Goal: Information Seeking & Learning: Find specific fact

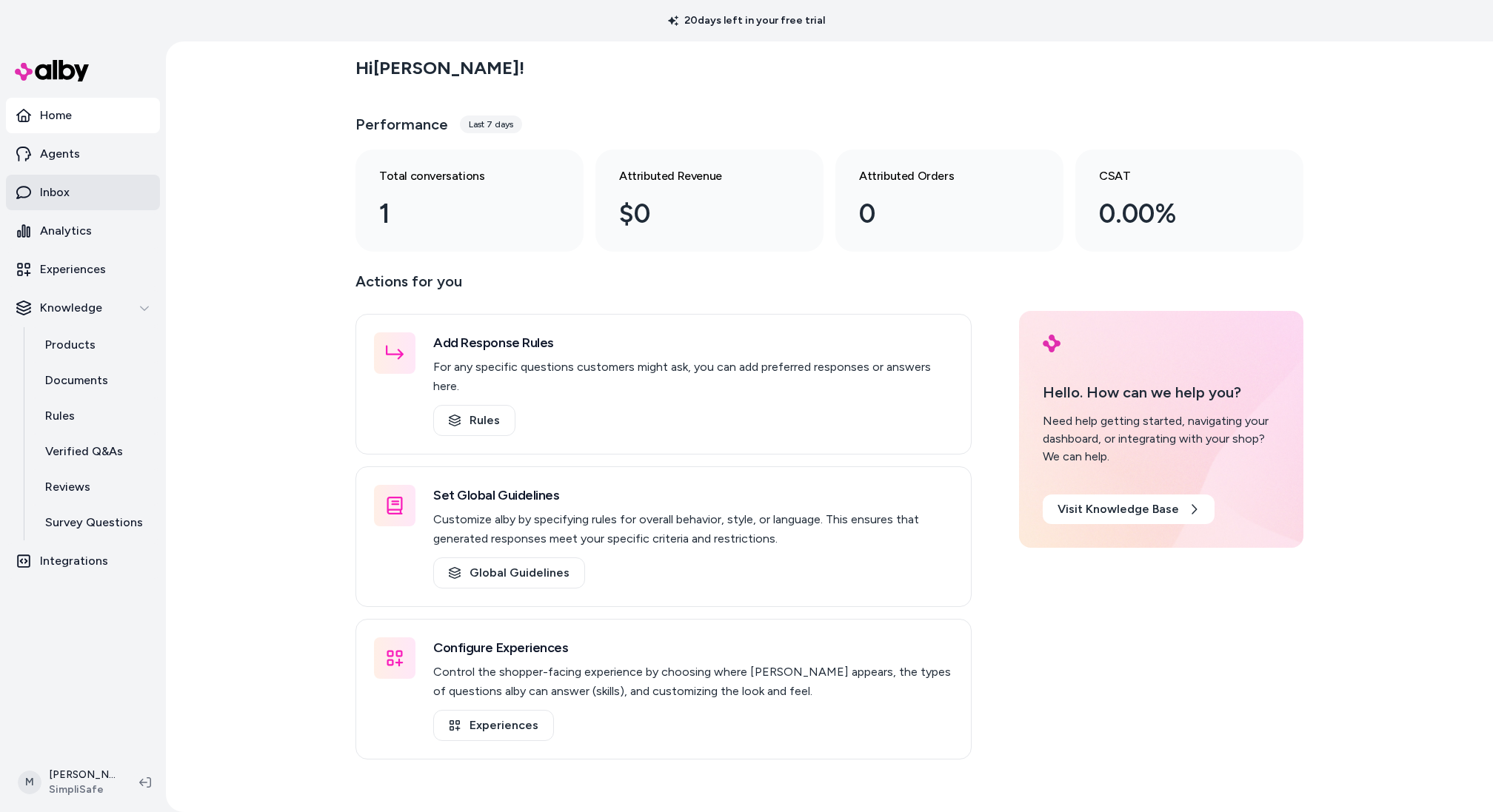
click at [61, 189] on p "Inbox" at bounding box center [54, 193] width 30 height 18
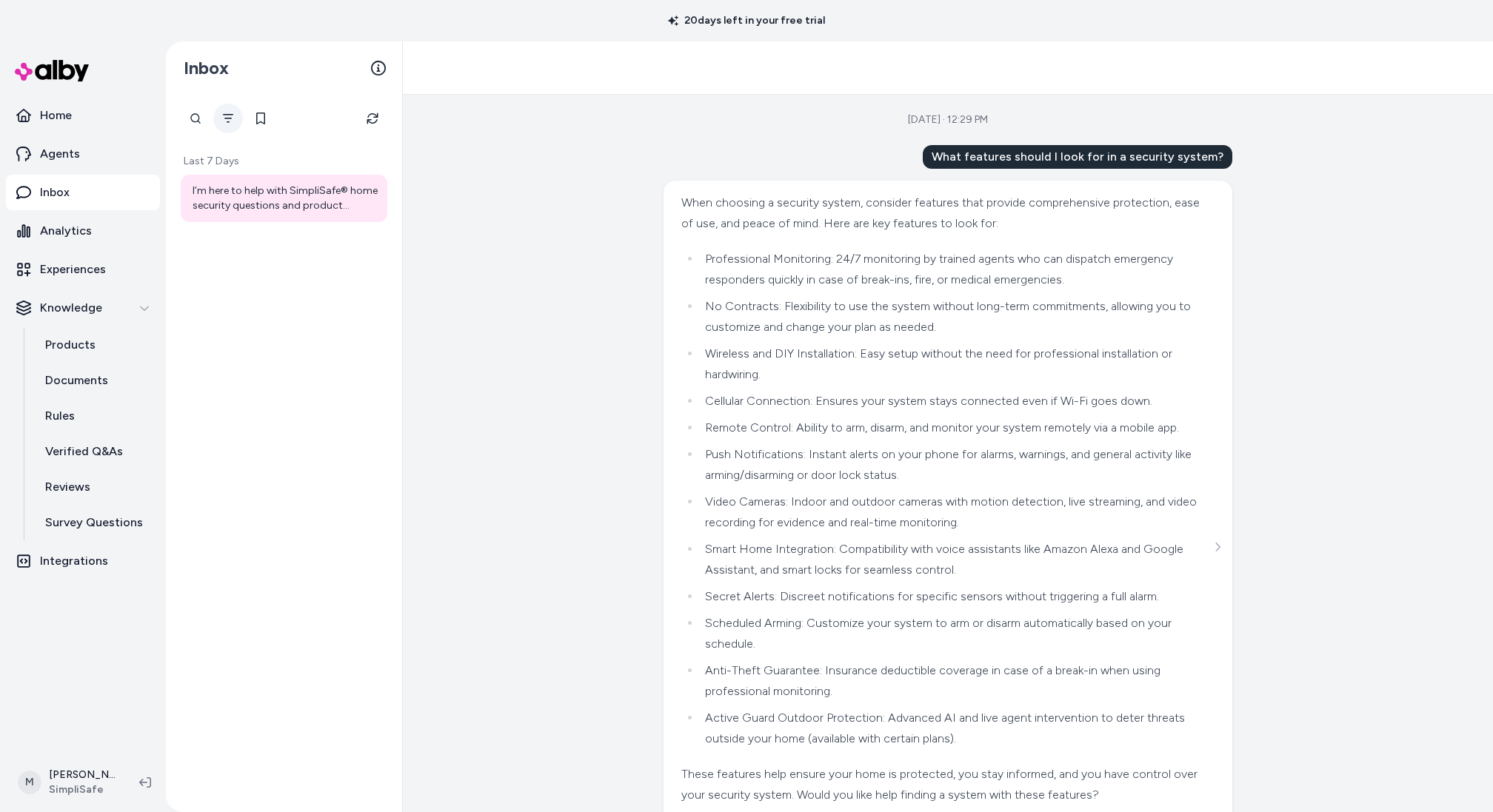
click at [232, 121] on icon "Filter" at bounding box center [228, 118] width 12 height 12
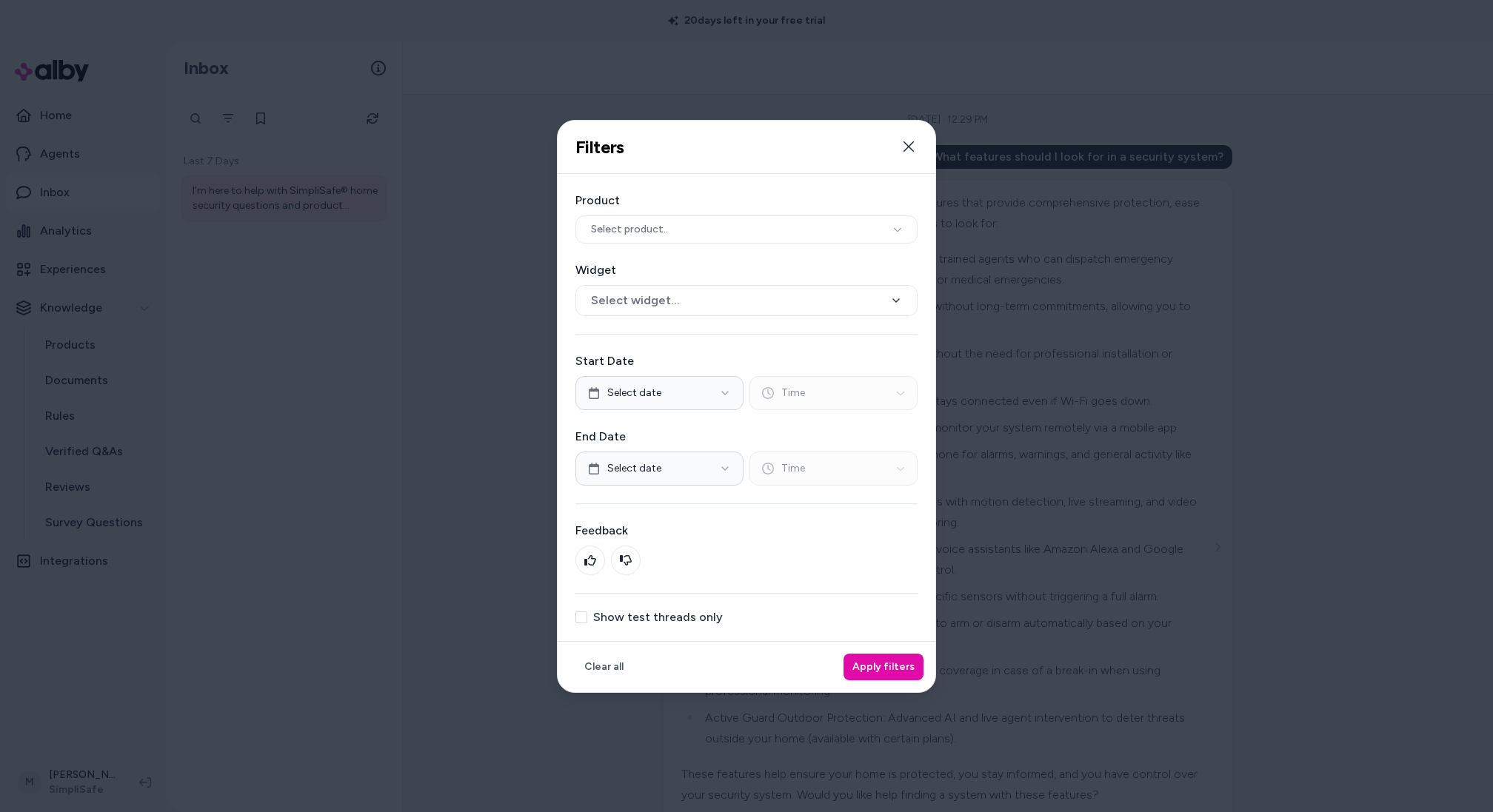
click at [637, 614] on label "Show test threads only" at bounding box center [658, 617] width 130 height 12
click at [587, 614] on button "Show test threads only" at bounding box center [581, 617] width 12 height 12
click at [863, 655] on button "Apply filters" at bounding box center [883, 667] width 80 height 27
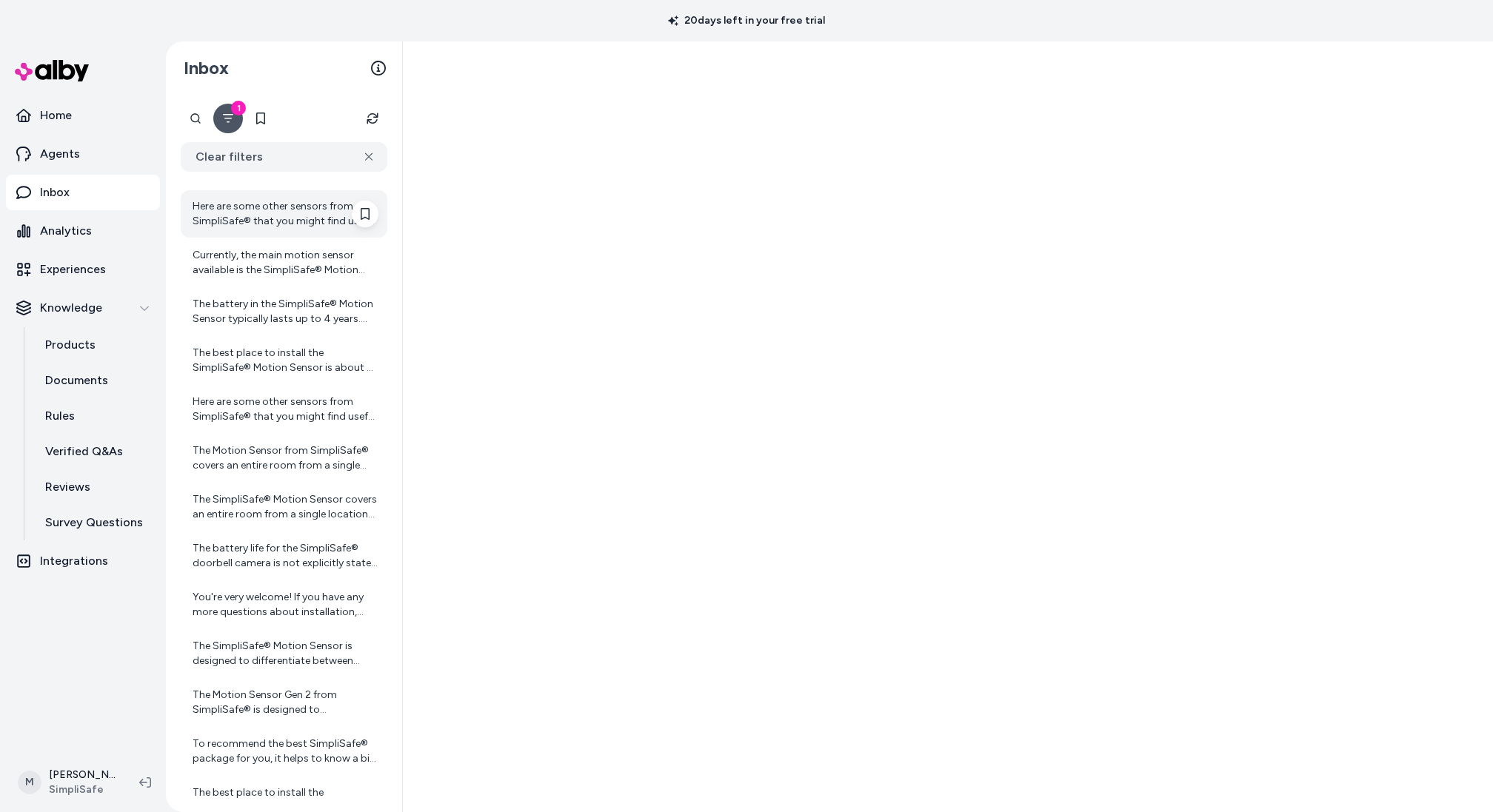
scroll to position [151, 0]
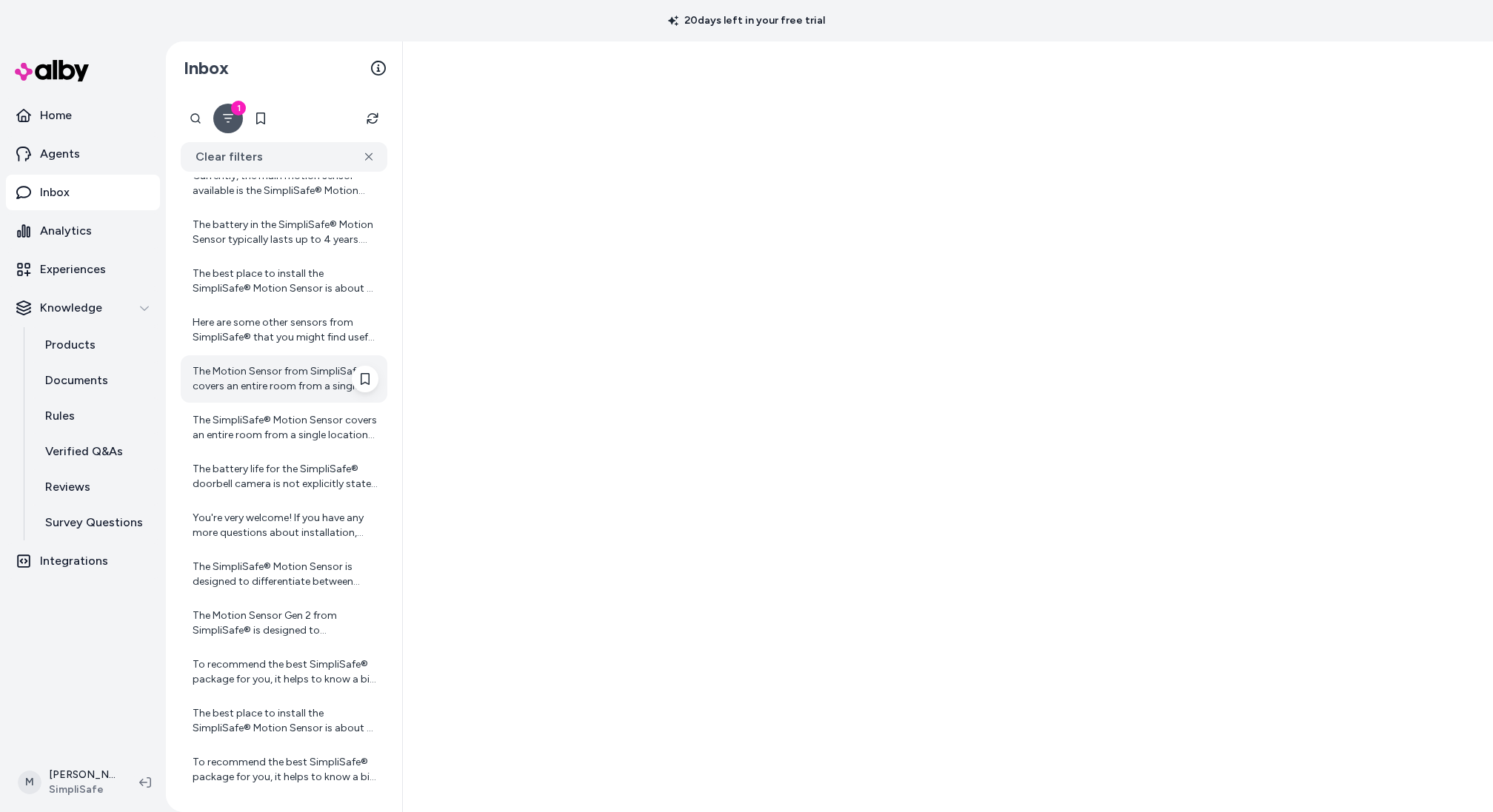
click at [265, 365] on div "The Motion Sensor from SimpliSafe® covers an entire room from a single location…" at bounding box center [286, 379] width 186 height 30
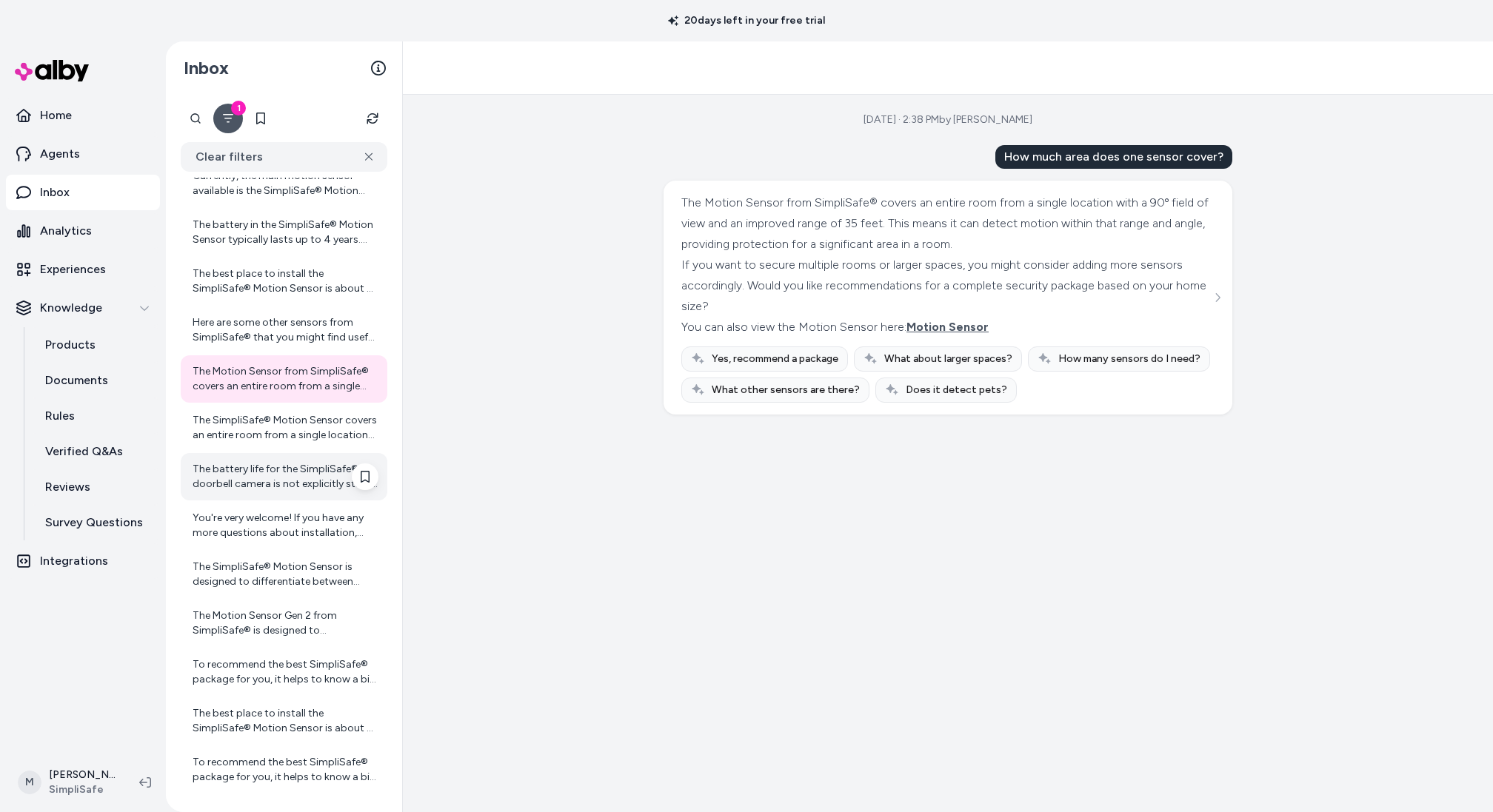
click at [272, 483] on div "The battery life for the SimpliSafe® doorbell camera is not explicitly stated i…" at bounding box center [286, 477] width 186 height 30
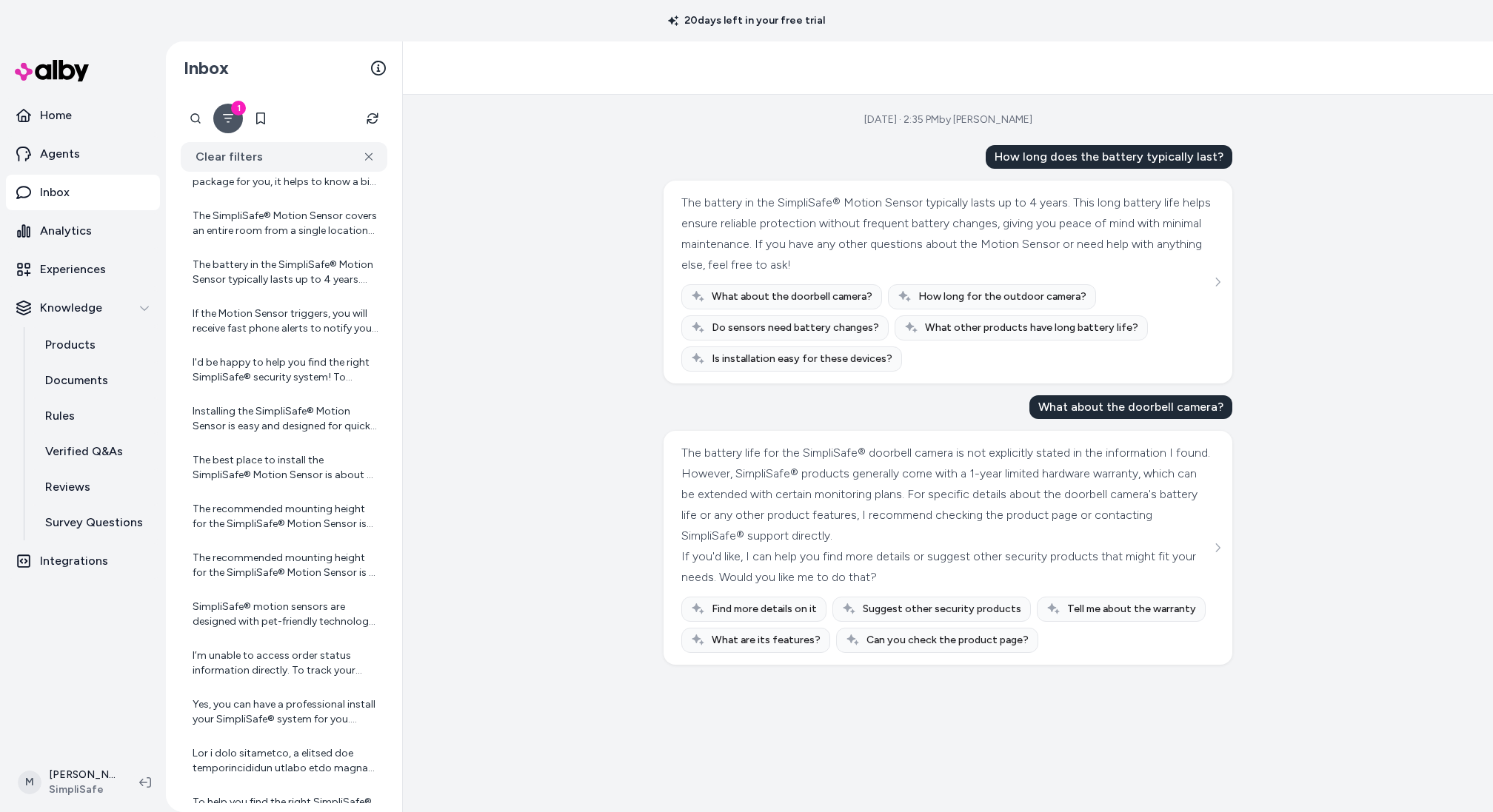
scroll to position [770, 0]
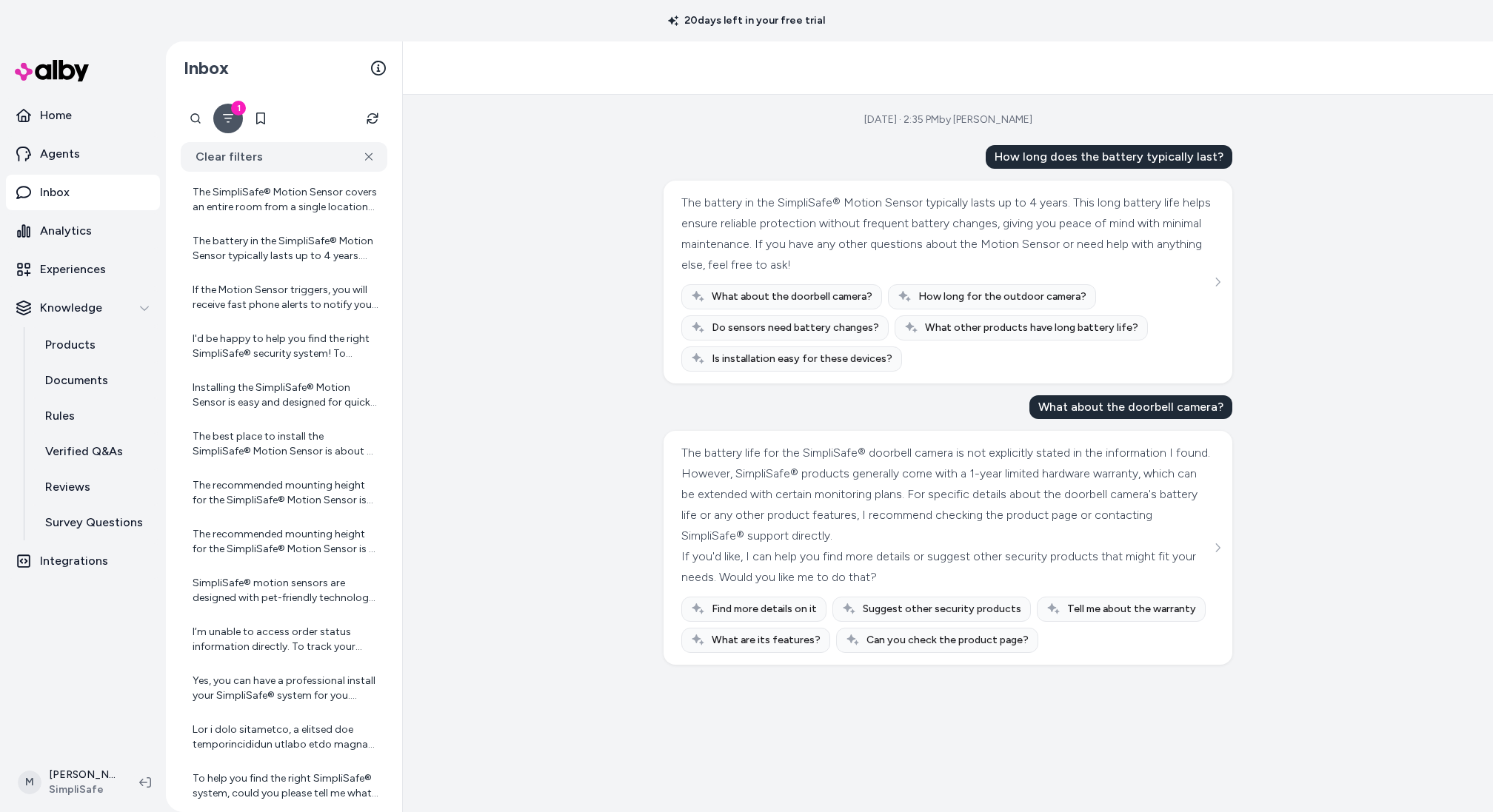
click at [226, 124] on icon "Filter" at bounding box center [228, 118] width 12 height 12
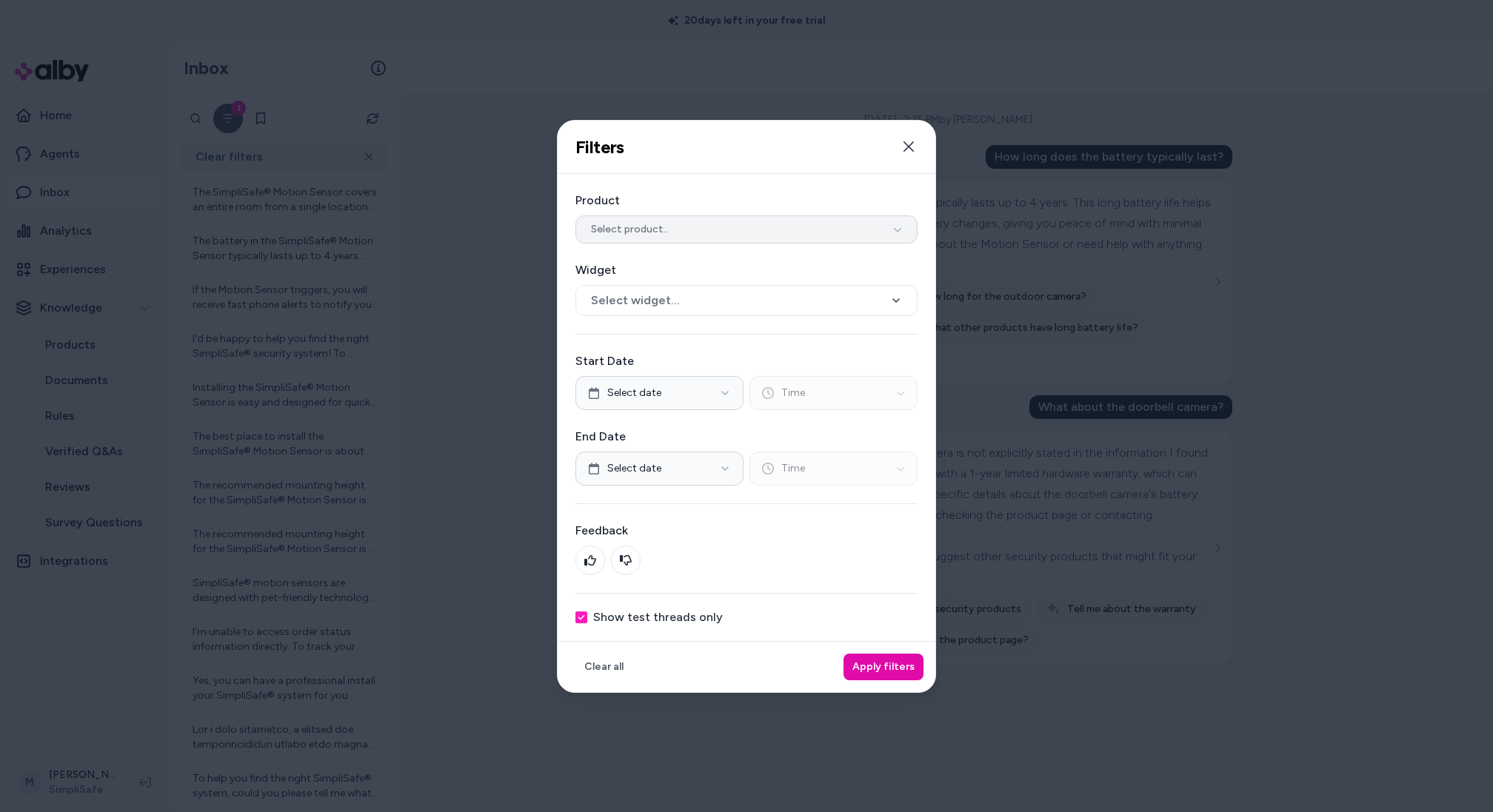
click at [630, 219] on button "Select product.." at bounding box center [746, 229] width 342 height 28
click at [630, 218] on button "Select product.." at bounding box center [746, 229] width 342 height 28
click at [881, 670] on button "Apply filters" at bounding box center [883, 667] width 80 height 27
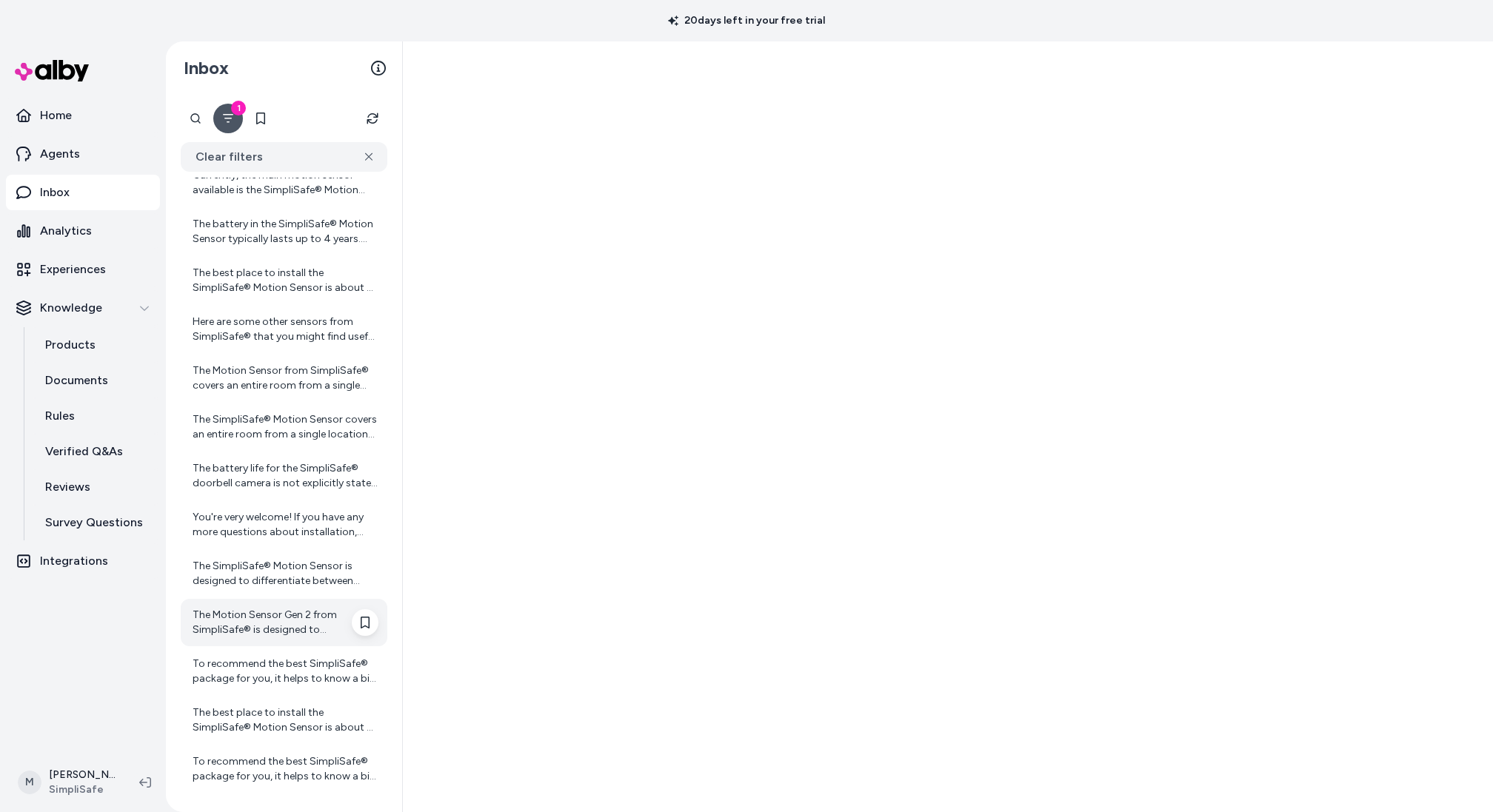
scroll to position [151, 0]
click at [301, 604] on div "The Motion Sensor Gen 2 from SimpliSafe® is designed to differentiate between p…" at bounding box center [283, 623] width 206 height 48
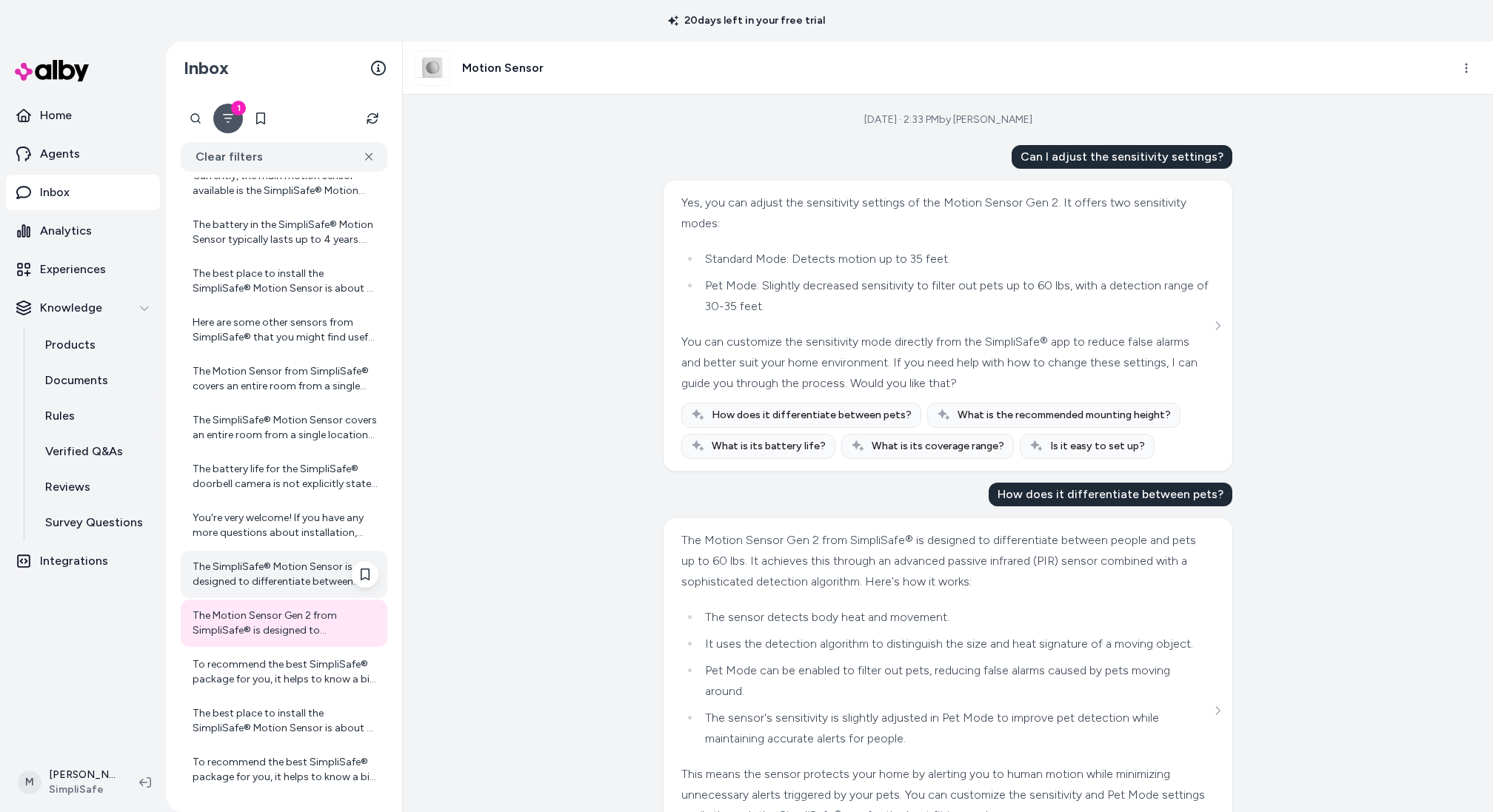
click at [314, 585] on div "The SimpliSafe® Motion Sensor is designed to differentiate between people and p…" at bounding box center [286, 574] width 186 height 30
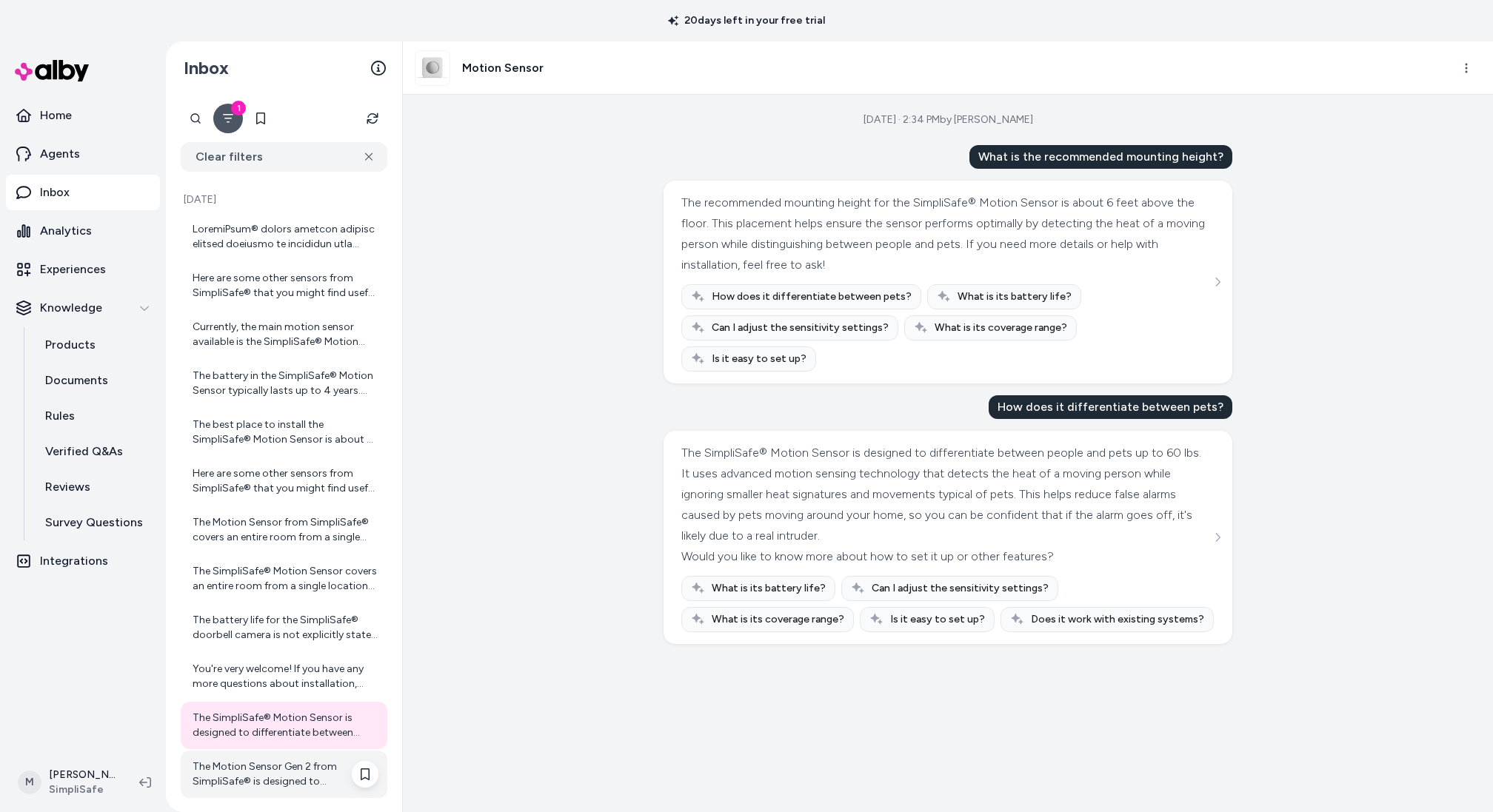
scroll to position [151, 0]
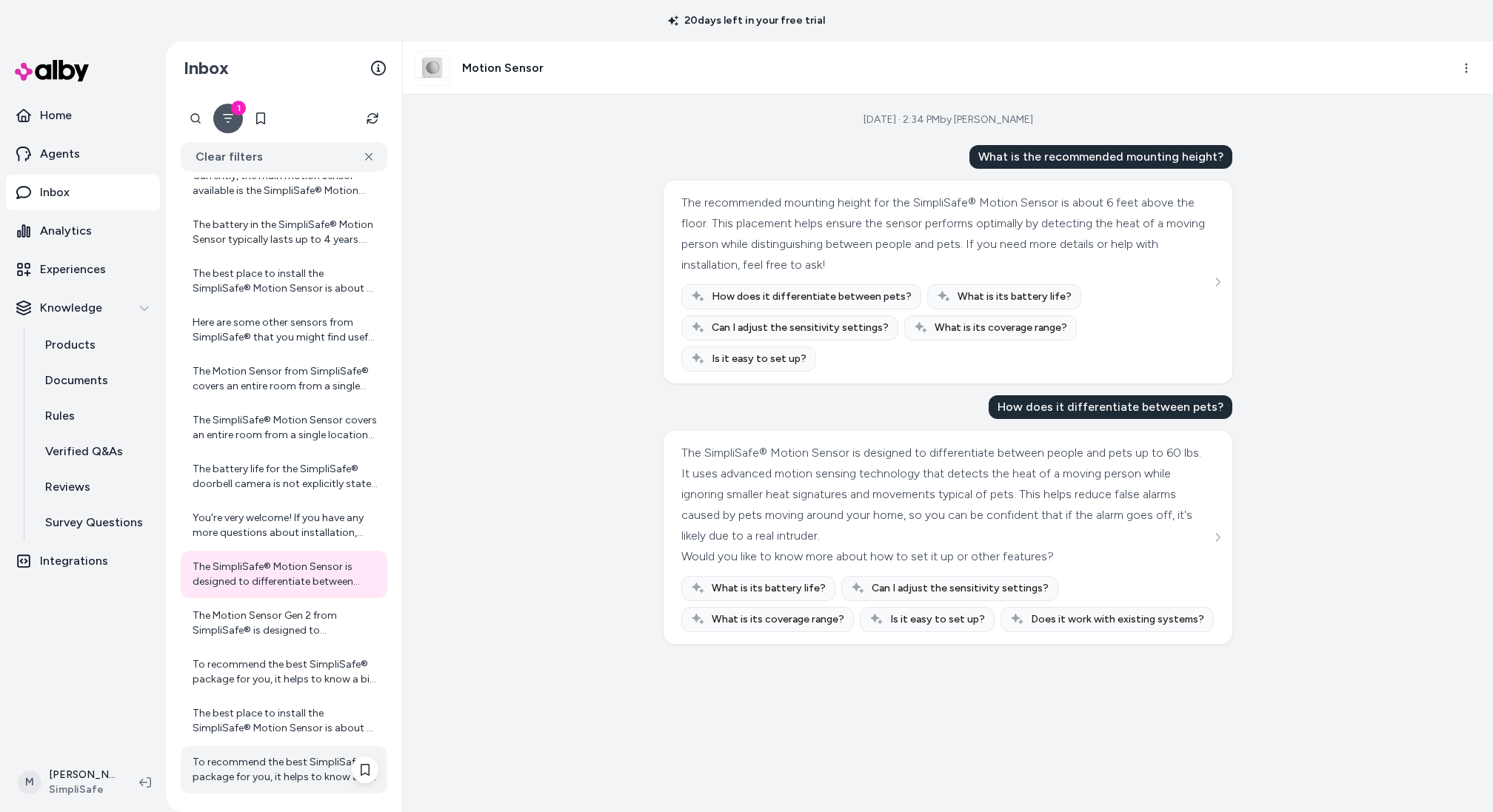
click at [294, 776] on div "To recommend the best SimpliSafe® package for you, it helps to know a bit about…" at bounding box center [286, 770] width 186 height 30
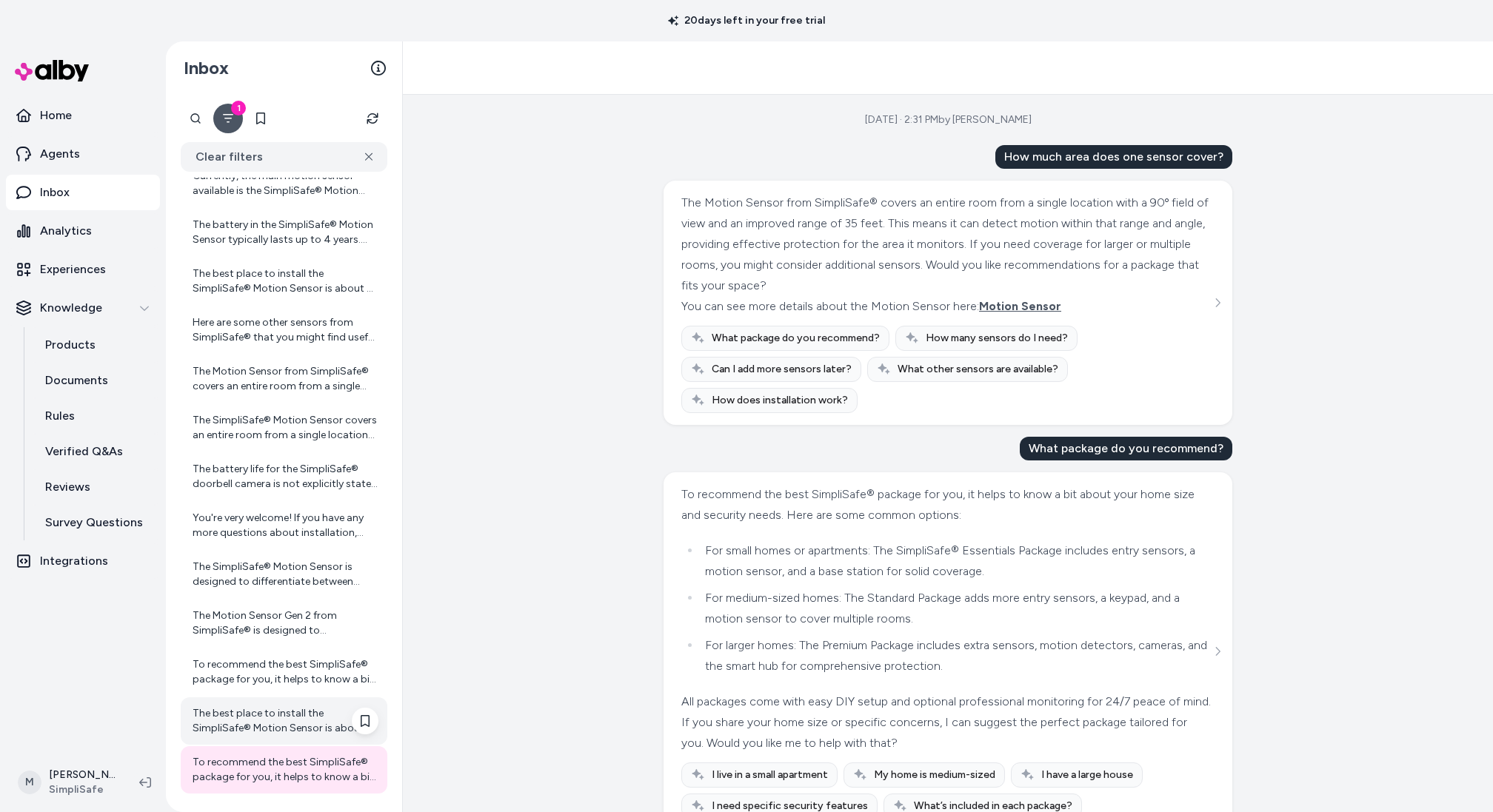
click at [295, 716] on div "The best place to install the SimpliSafe® Motion Sensor is about 6 feet above t…" at bounding box center [286, 721] width 186 height 30
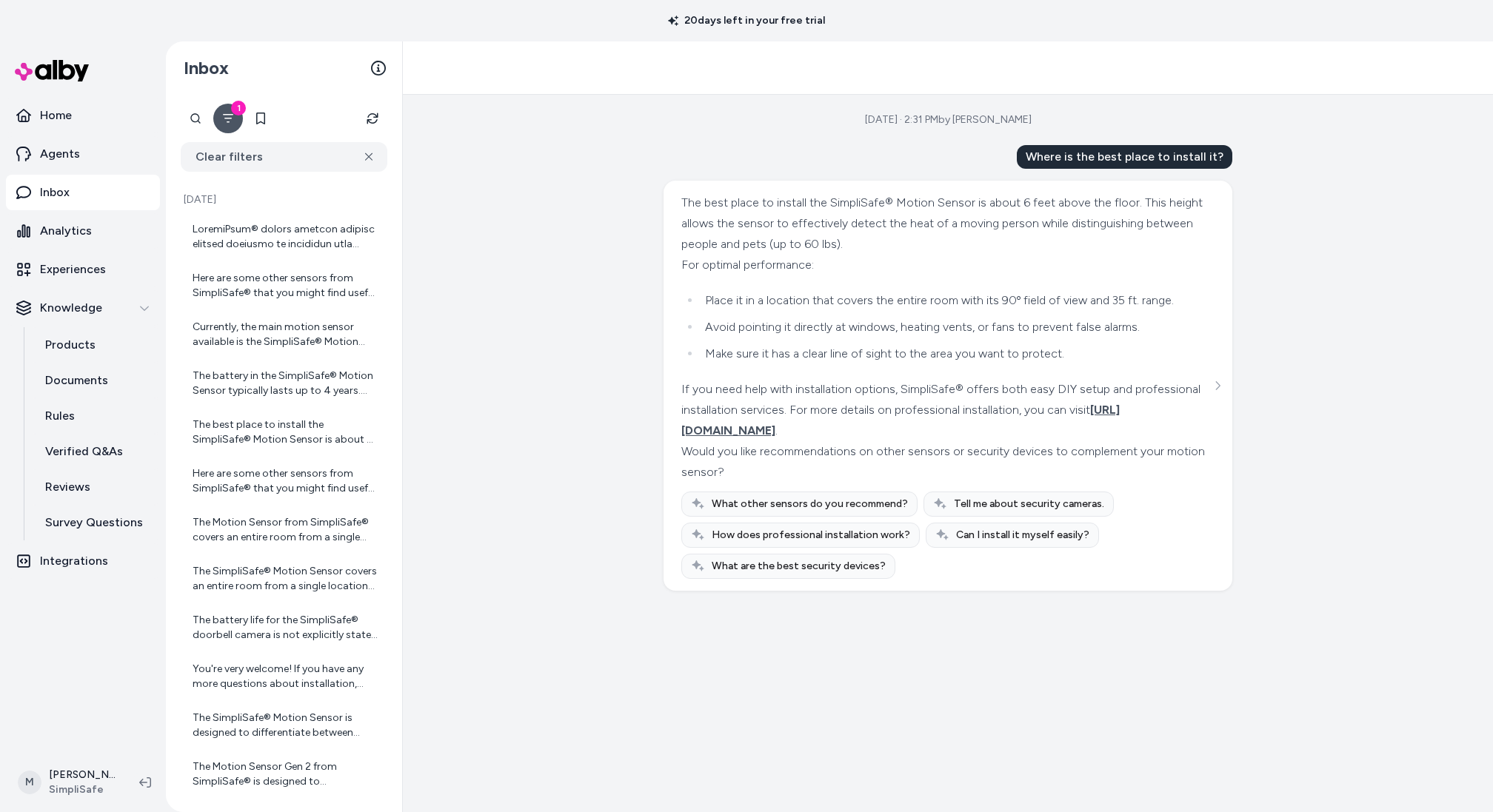
scroll to position [151, 0]
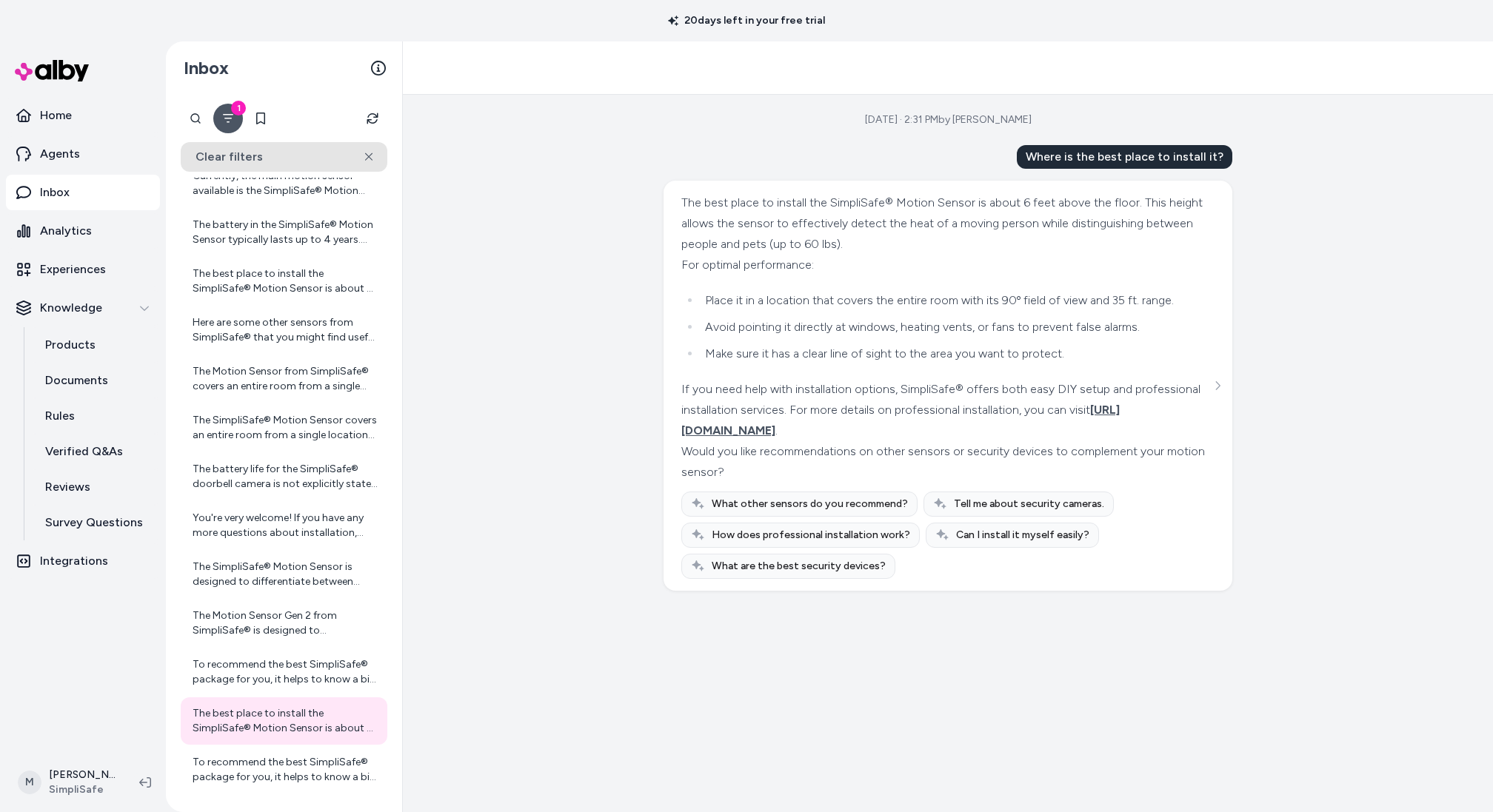
click at [235, 152] on button "Clear filters" at bounding box center [283, 157] width 206 height 30
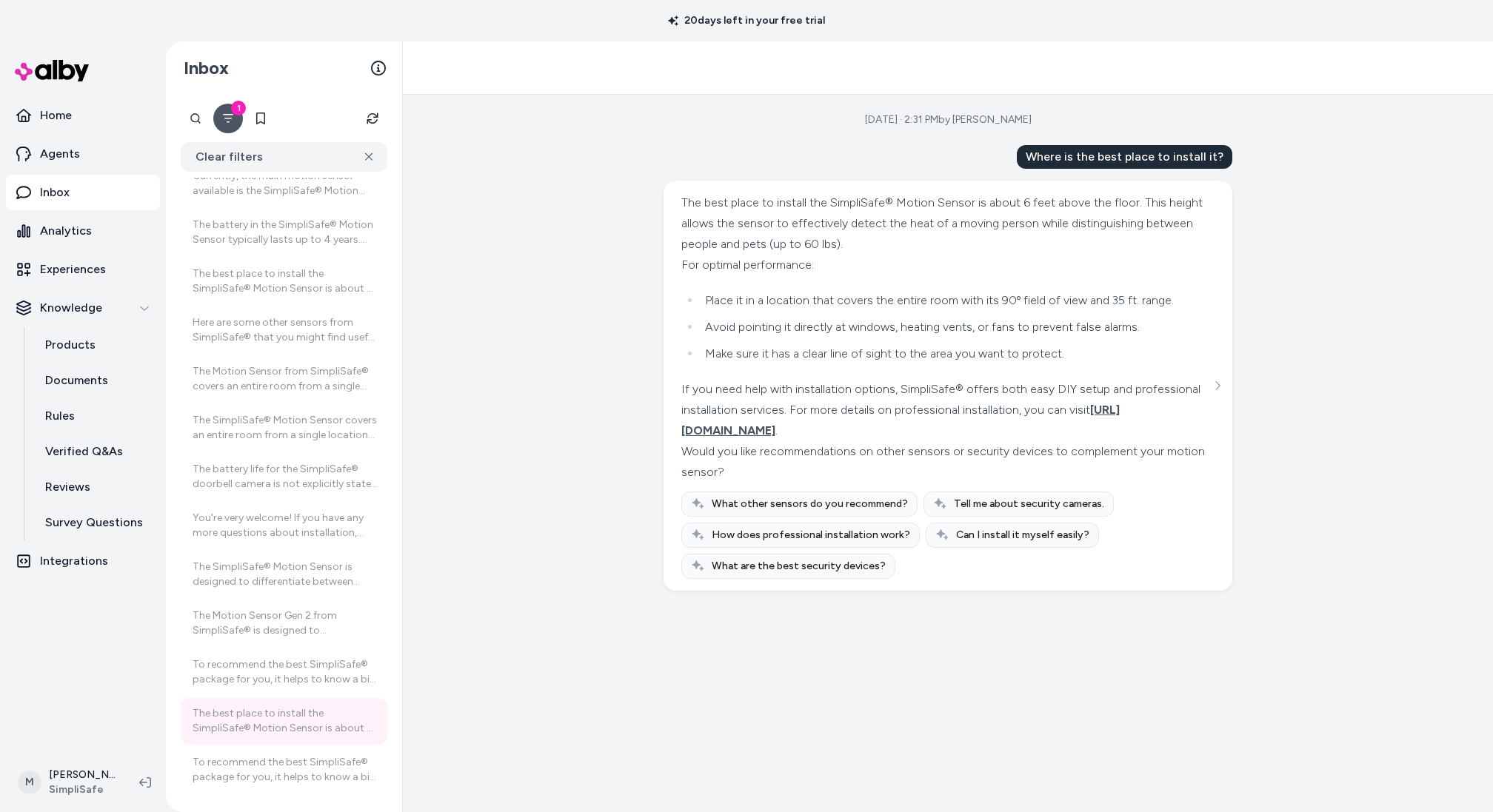
click at [232, 120] on icon "Filter" at bounding box center [228, 118] width 12 height 12
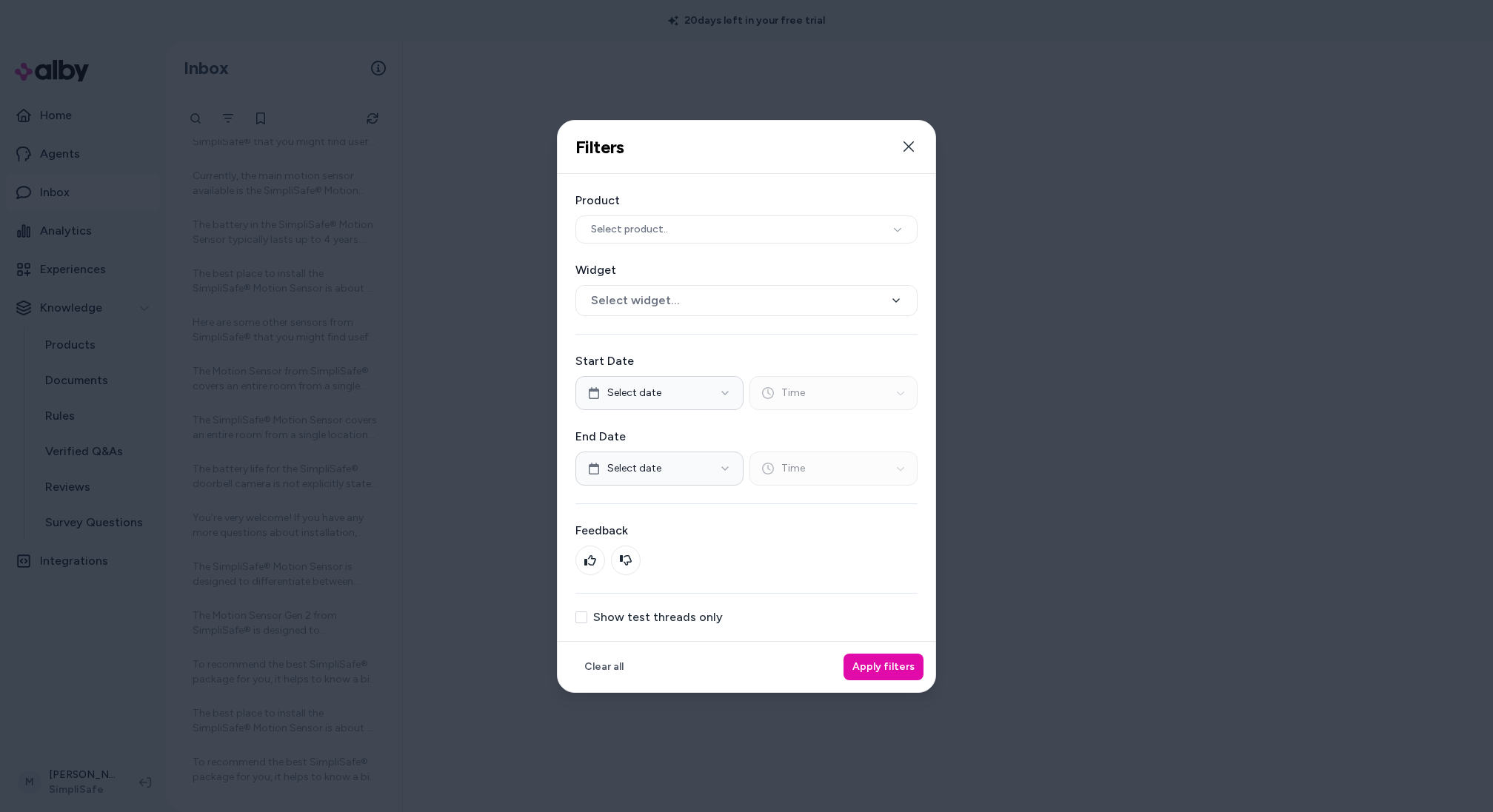
scroll to position [2, 0]
click at [640, 618] on label "Show test threads only" at bounding box center [658, 617] width 130 height 12
click at [587, 618] on button "Show test threads only" at bounding box center [581, 617] width 12 height 12
click at [874, 655] on button "Apply filters" at bounding box center [883, 667] width 80 height 27
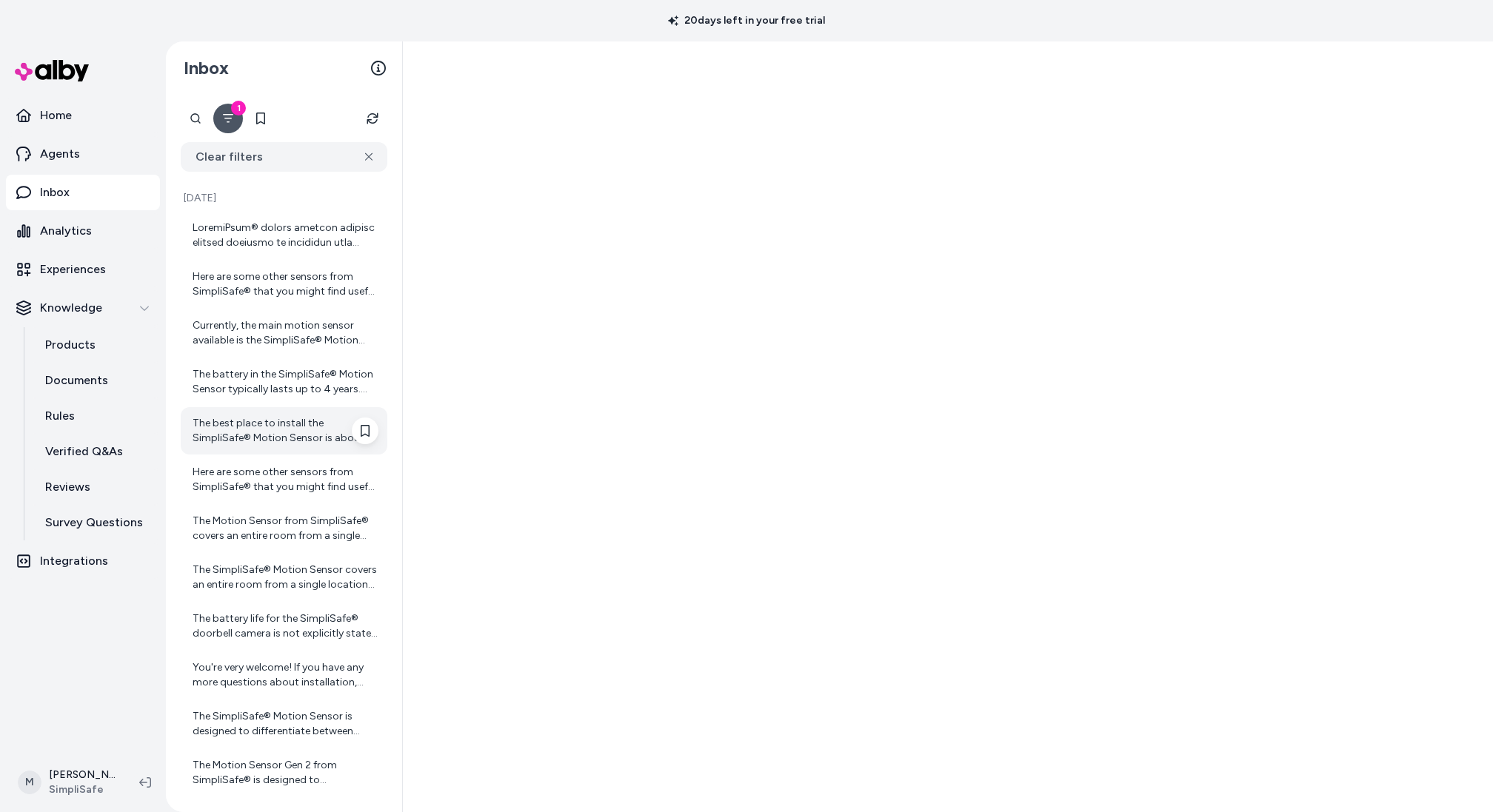
scroll to position [151, 0]
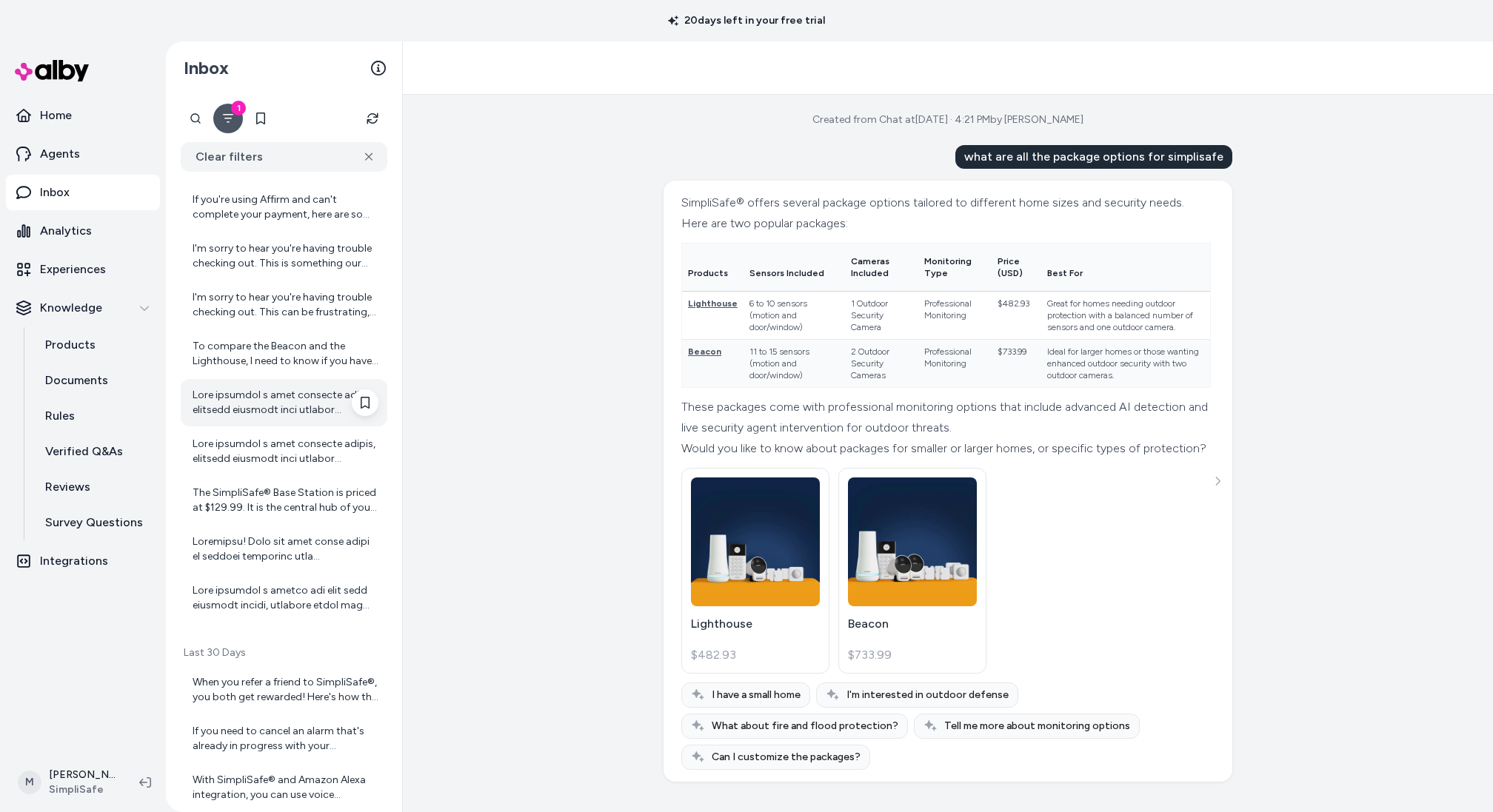
scroll to position [5349, 0]
click at [279, 365] on div "To compare the Beacon and the Lighthouse, I need to know if you have specific p…" at bounding box center [286, 355] width 186 height 30
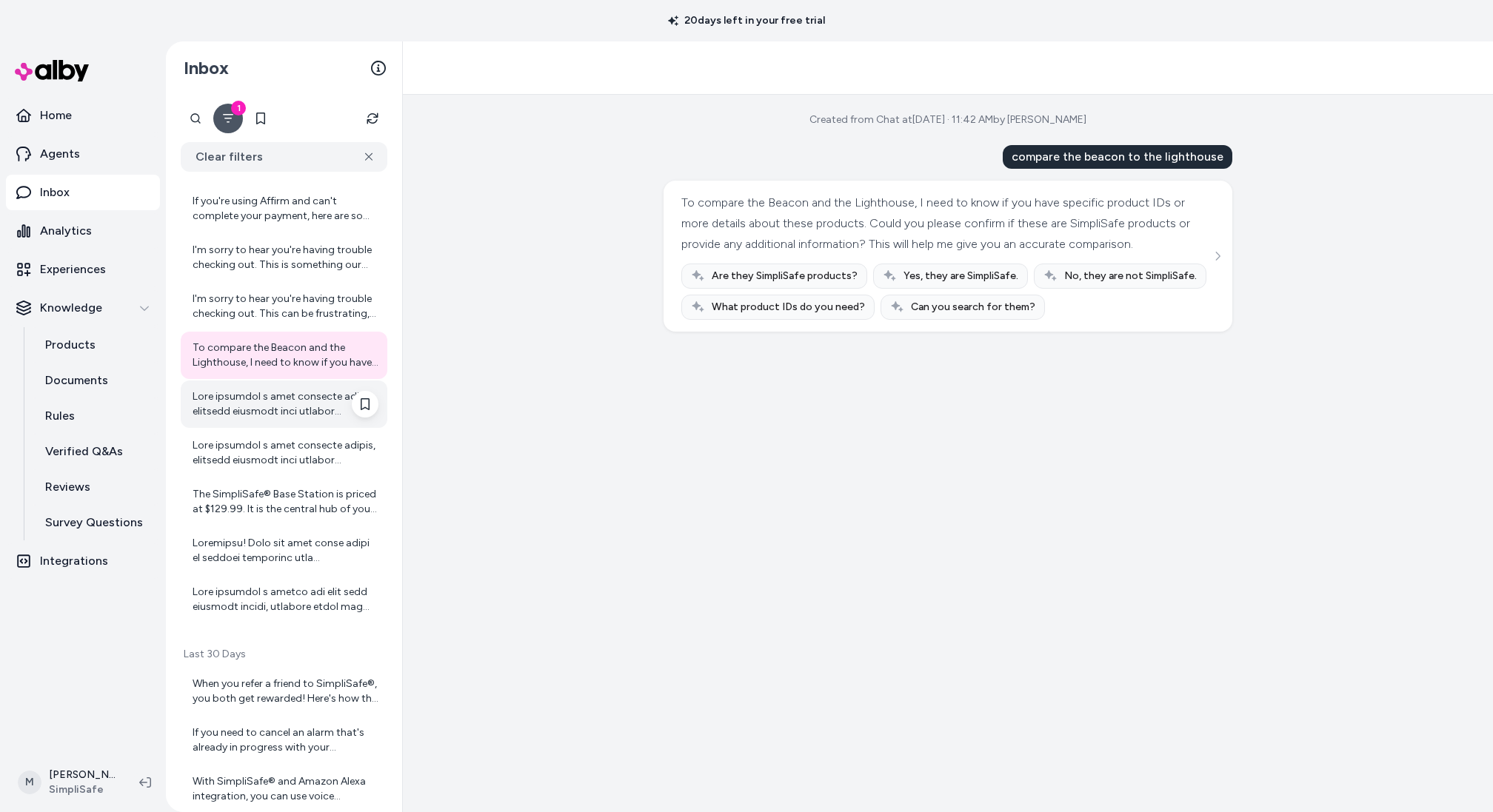
click at [287, 412] on div at bounding box center [286, 404] width 186 height 30
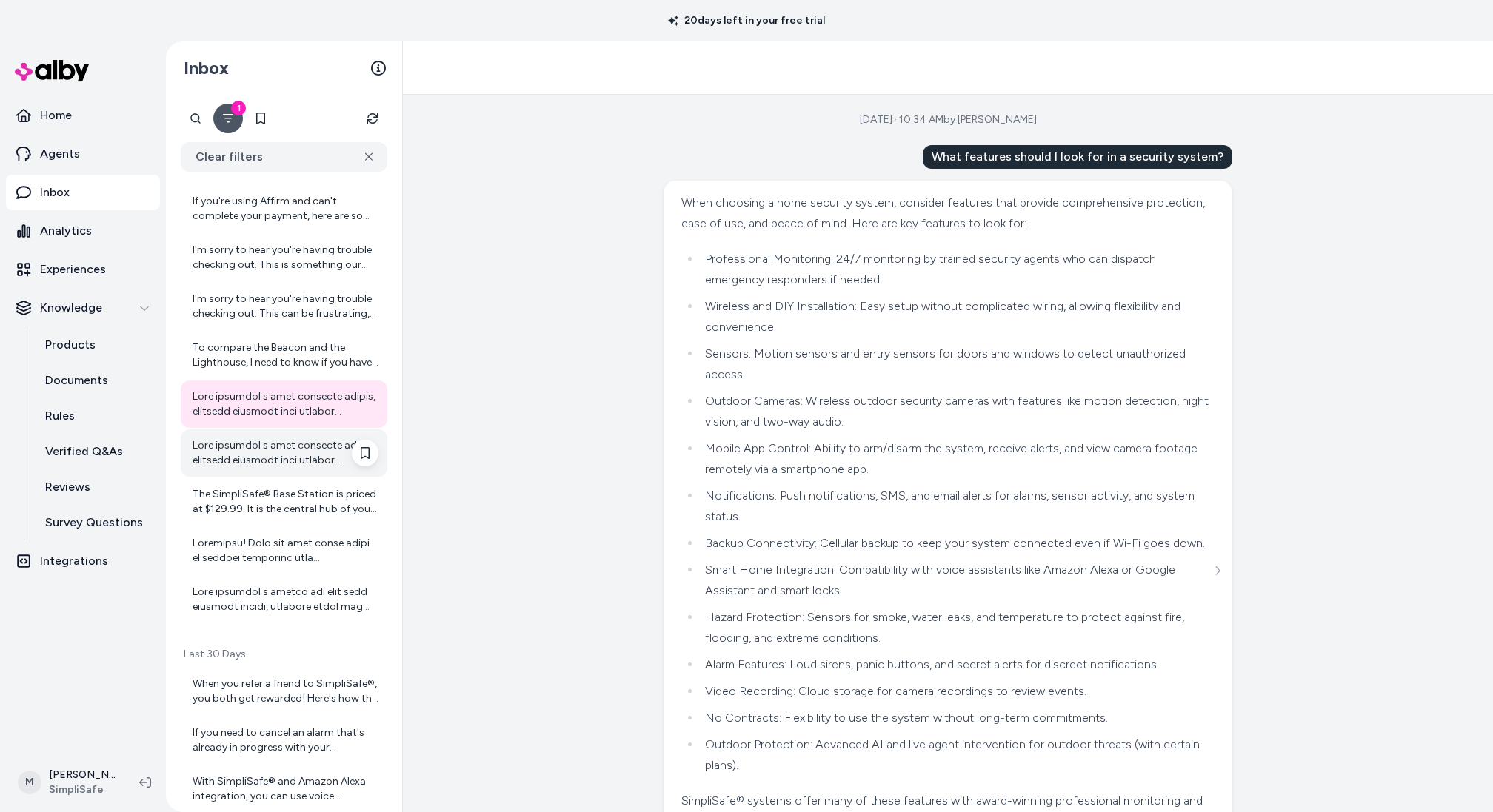
click at [287, 455] on div at bounding box center [286, 453] width 186 height 30
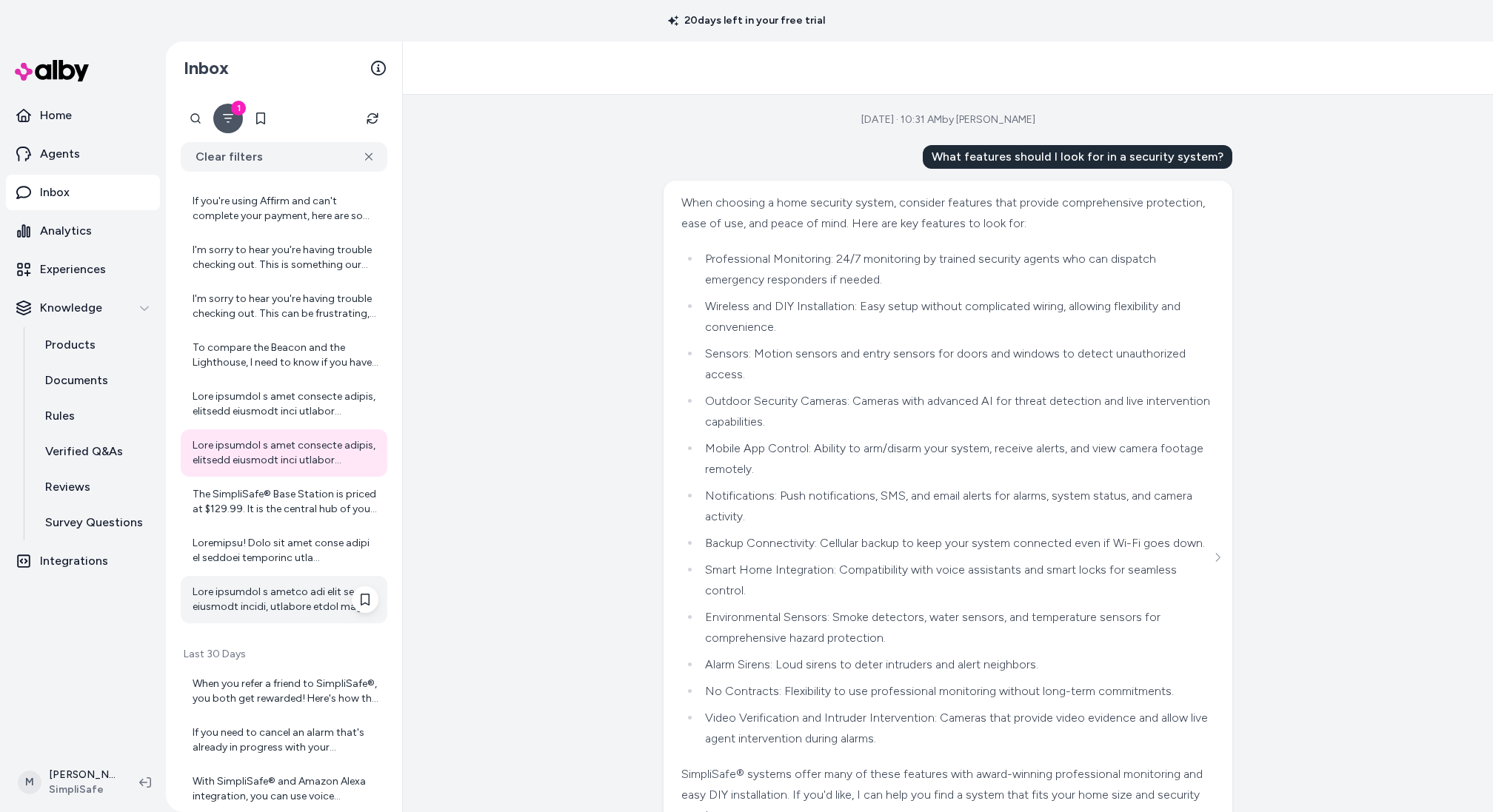
click at [295, 596] on div at bounding box center [286, 600] width 186 height 30
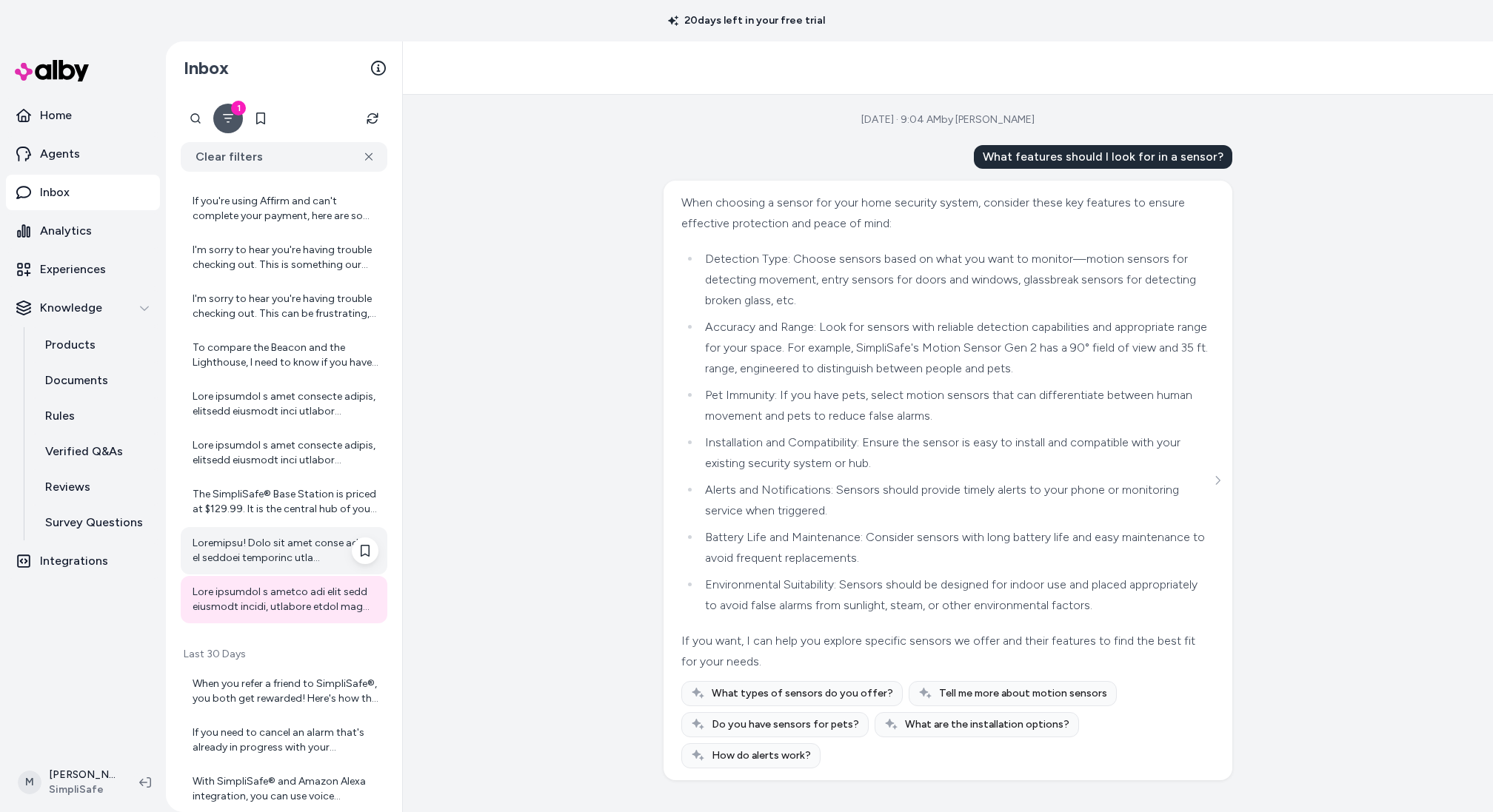
click at [298, 558] on div at bounding box center [286, 551] width 186 height 30
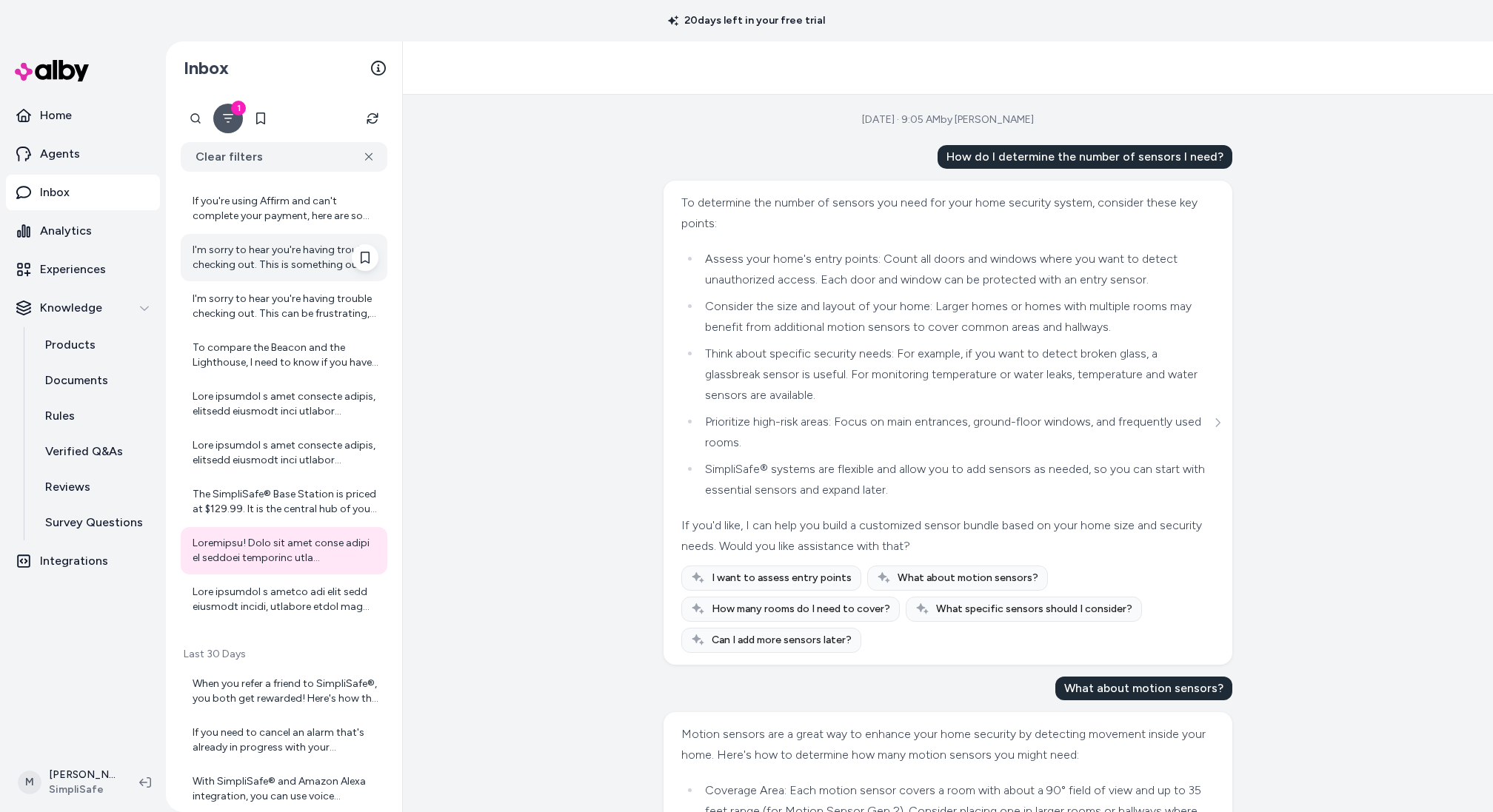
click at [294, 274] on div "I'm sorry to hear you're having trouble checking out. This is something our Cus…" at bounding box center [283, 257] width 206 height 48
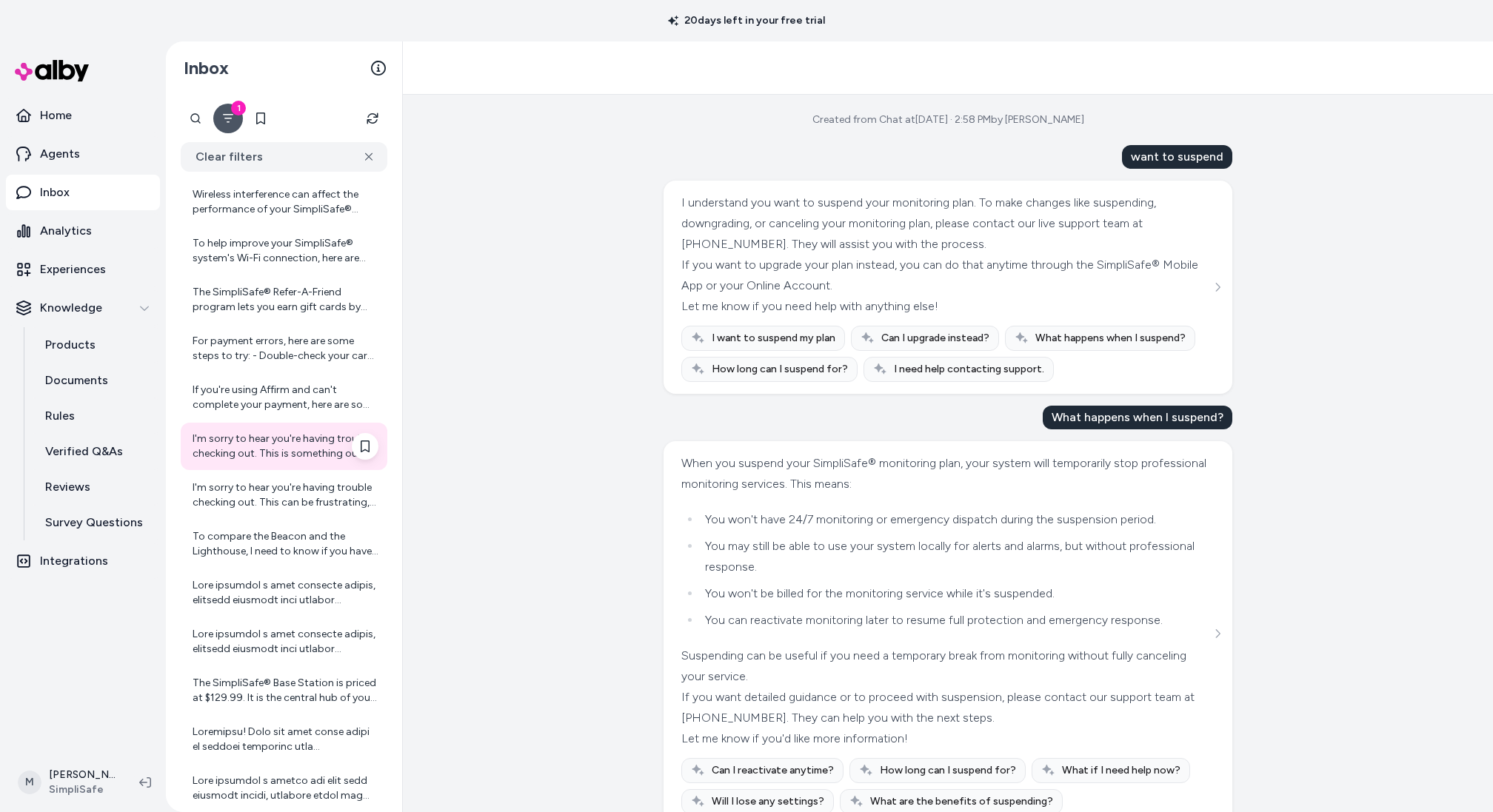
scroll to position [5125, 0]
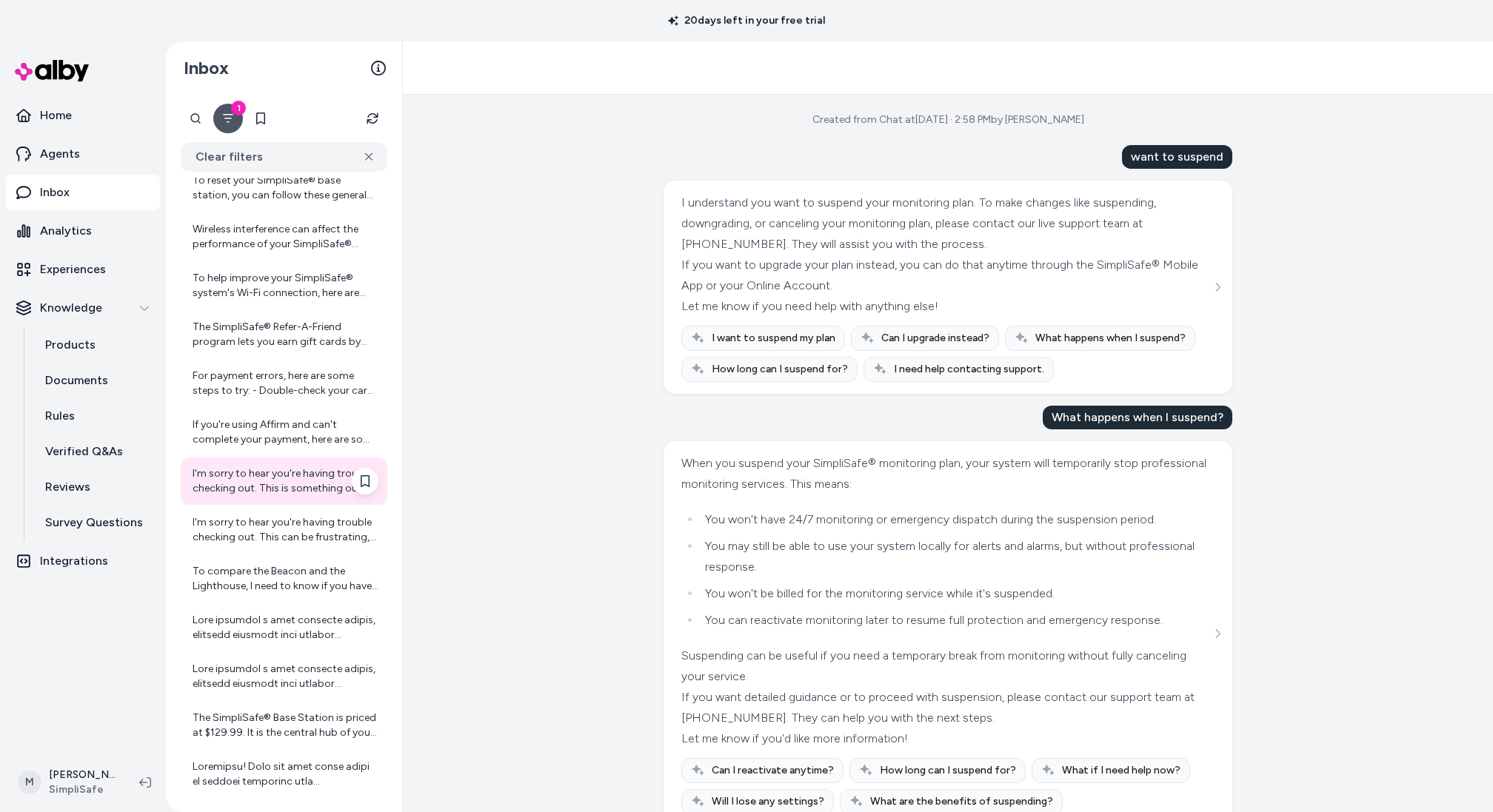
click at [294, 274] on div "To help improve your SimpliSafe® system's Wi-Fi connection, here are some key t…" at bounding box center [286, 286] width 186 height 30
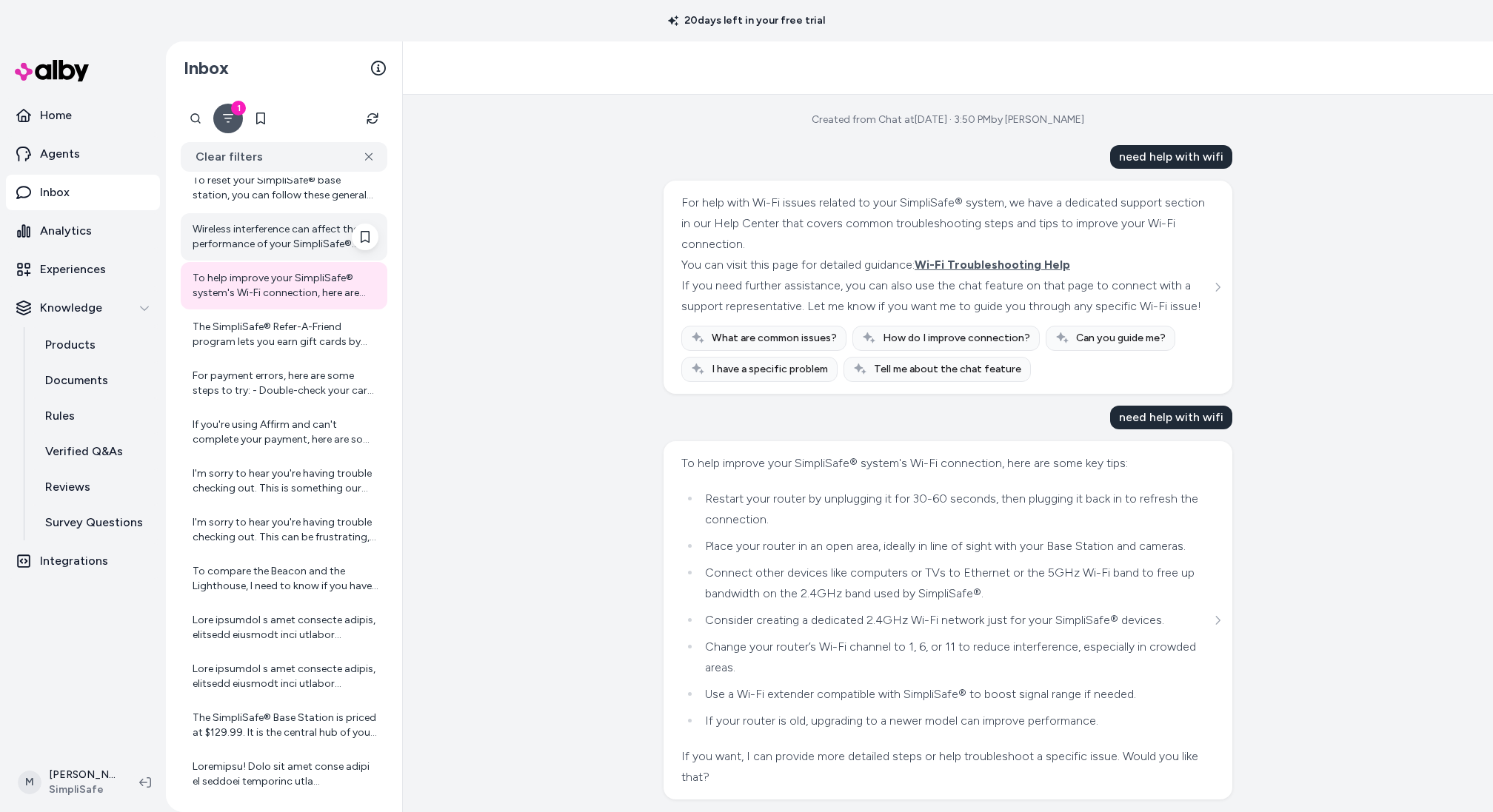
scroll to position [5071, 0]
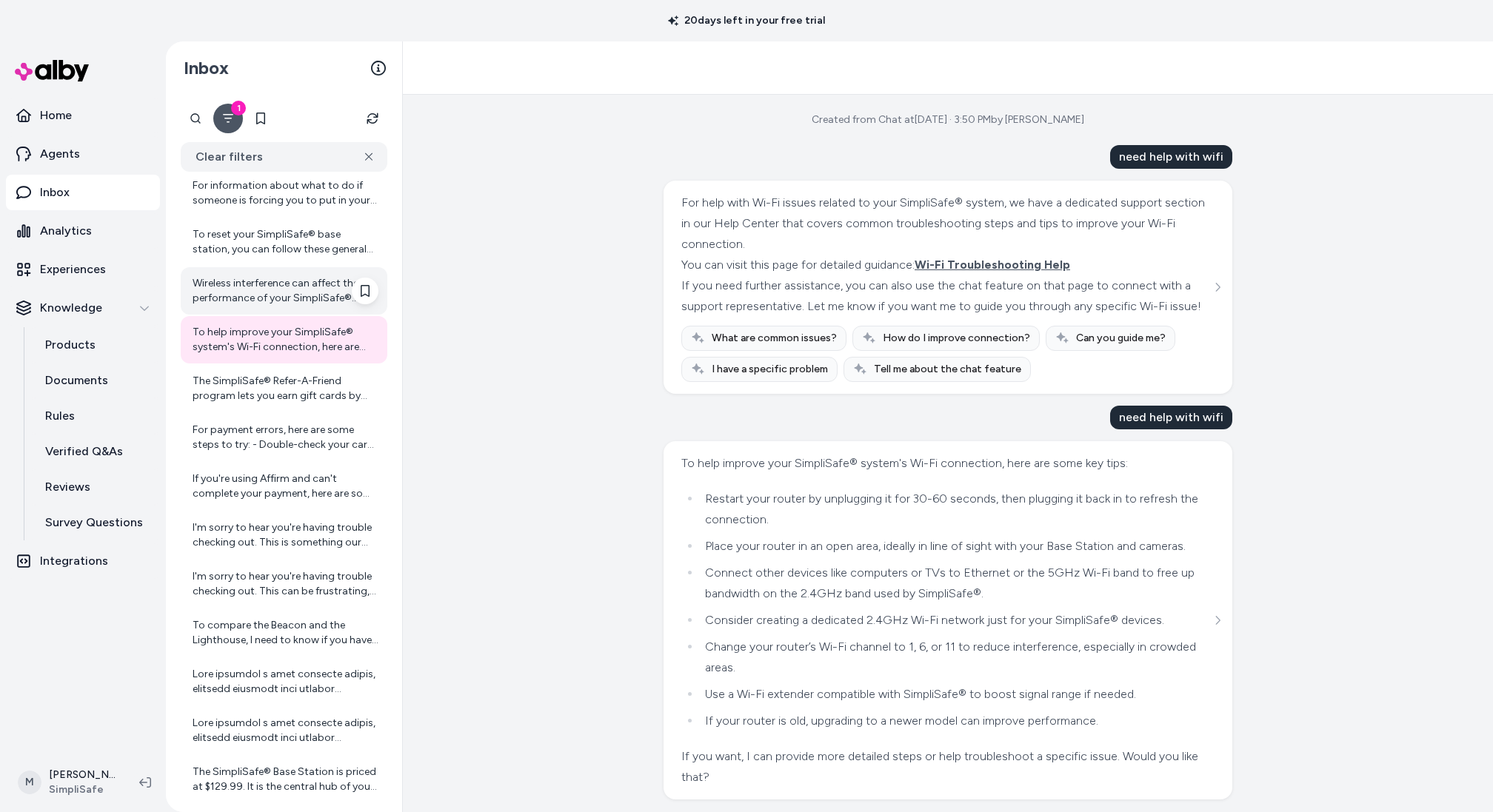
click at [291, 230] on div "To reset your SimpliSafe® base station, you can follow these general steps to r…" at bounding box center [286, 242] width 186 height 30
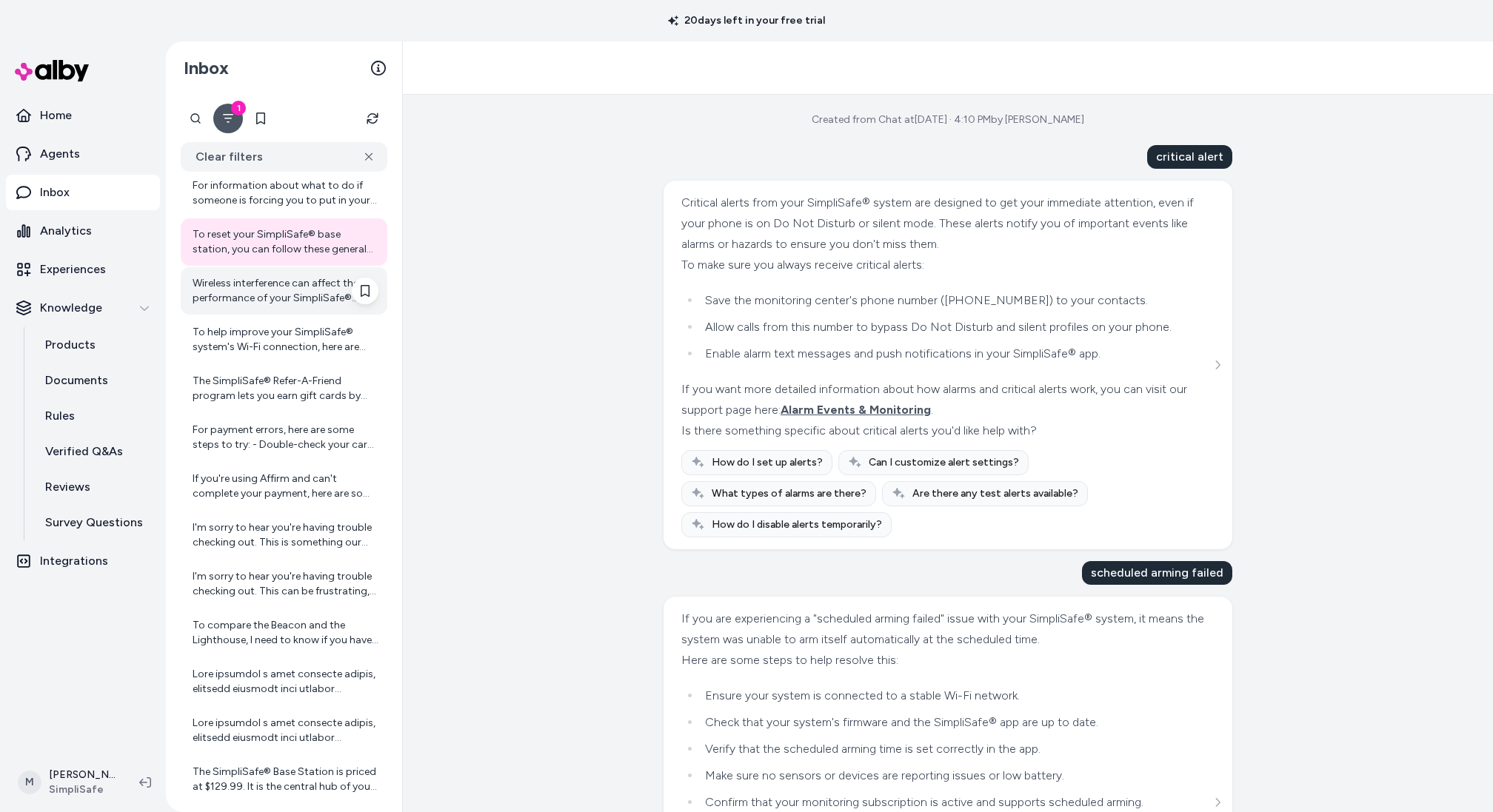
click at [291, 283] on div "Wireless interference can affect the performance of your SimpliSafe® system's d…" at bounding box center [286, 291] width 186 height 30
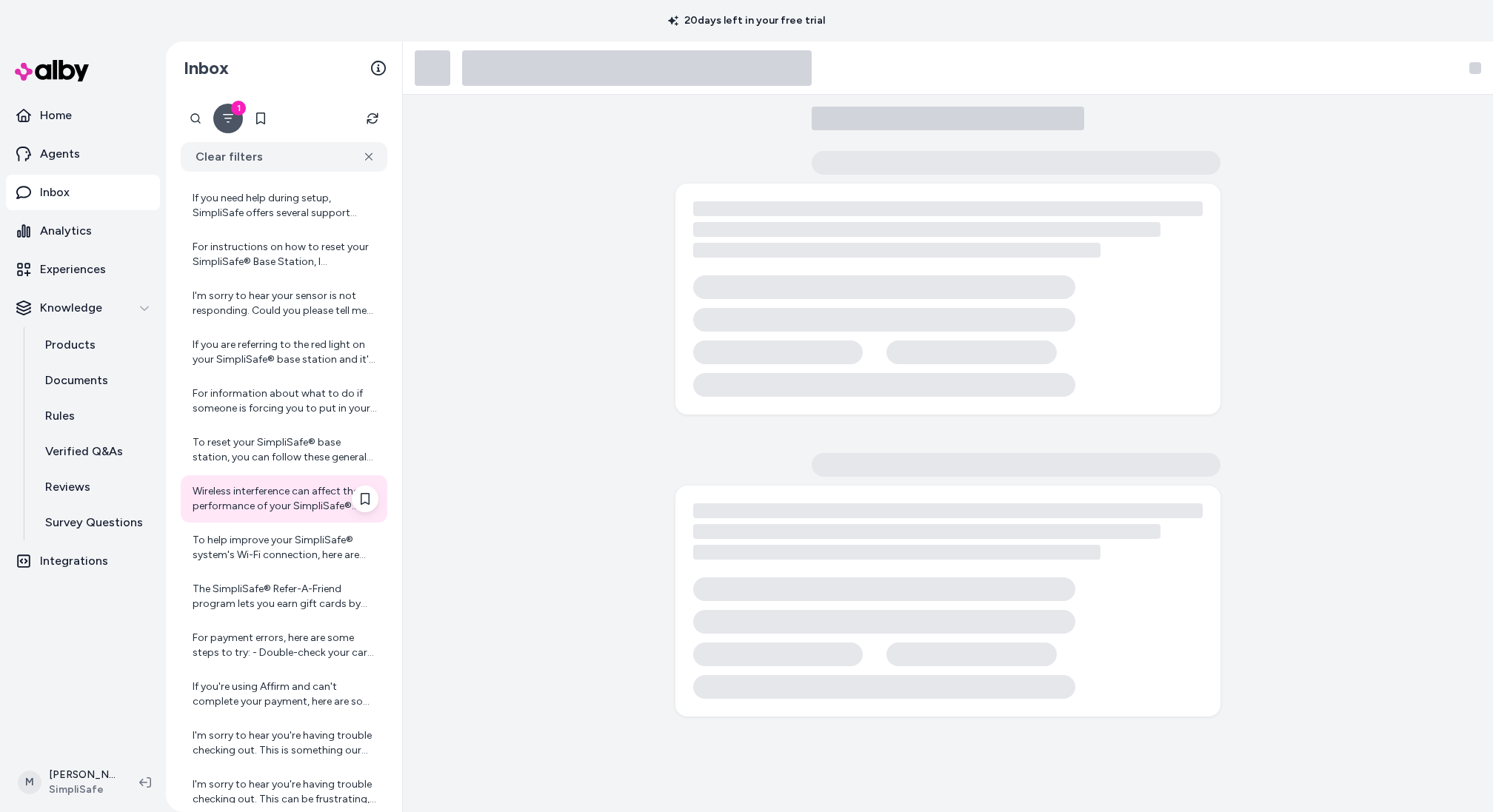
scroll to position [4791, 0]
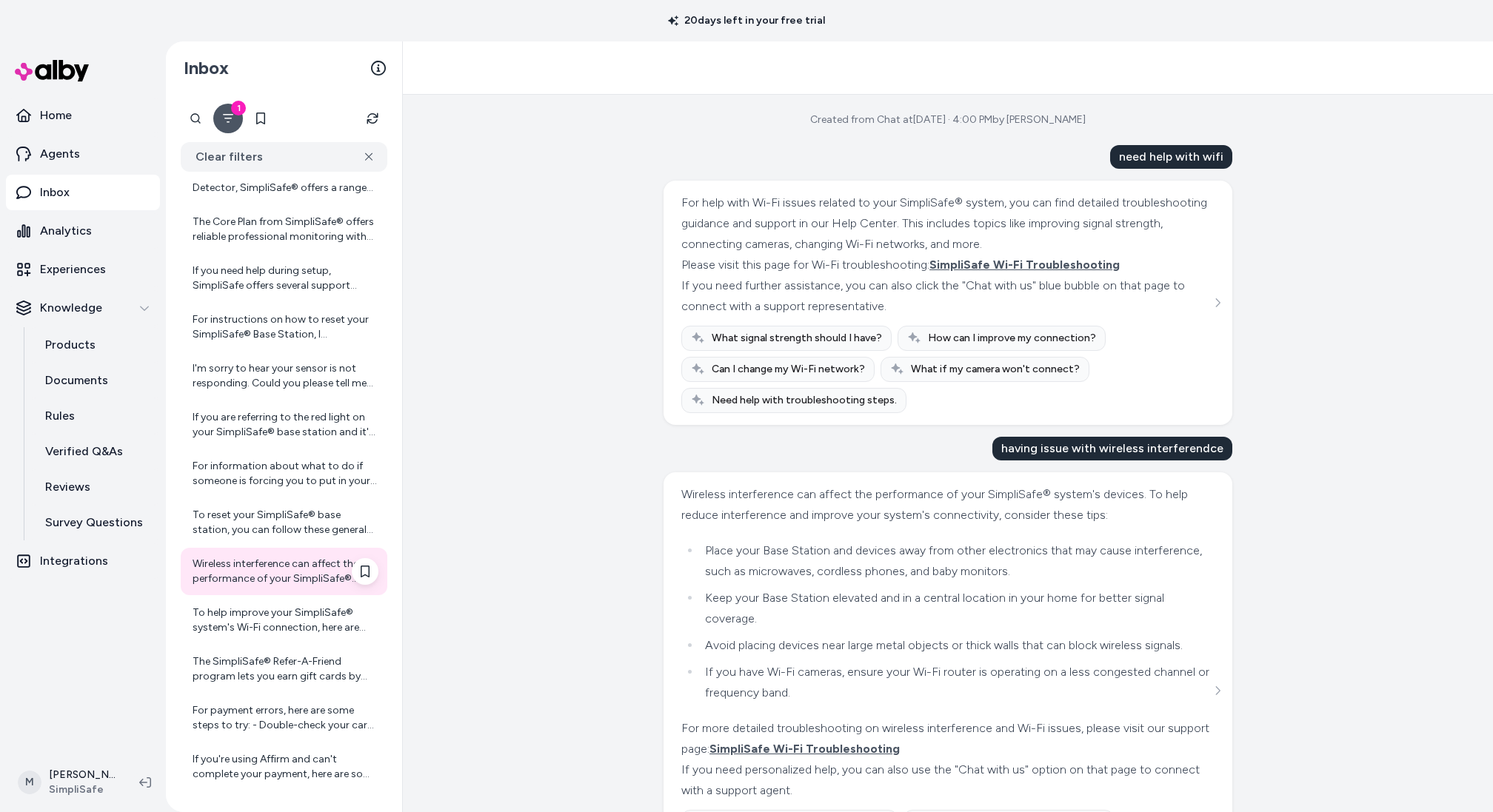
click at [291, 278] on div "If you need help during setup, SimpliSafe offers several support options to ass…" at bounding box center [286, 278] width 186 height 30
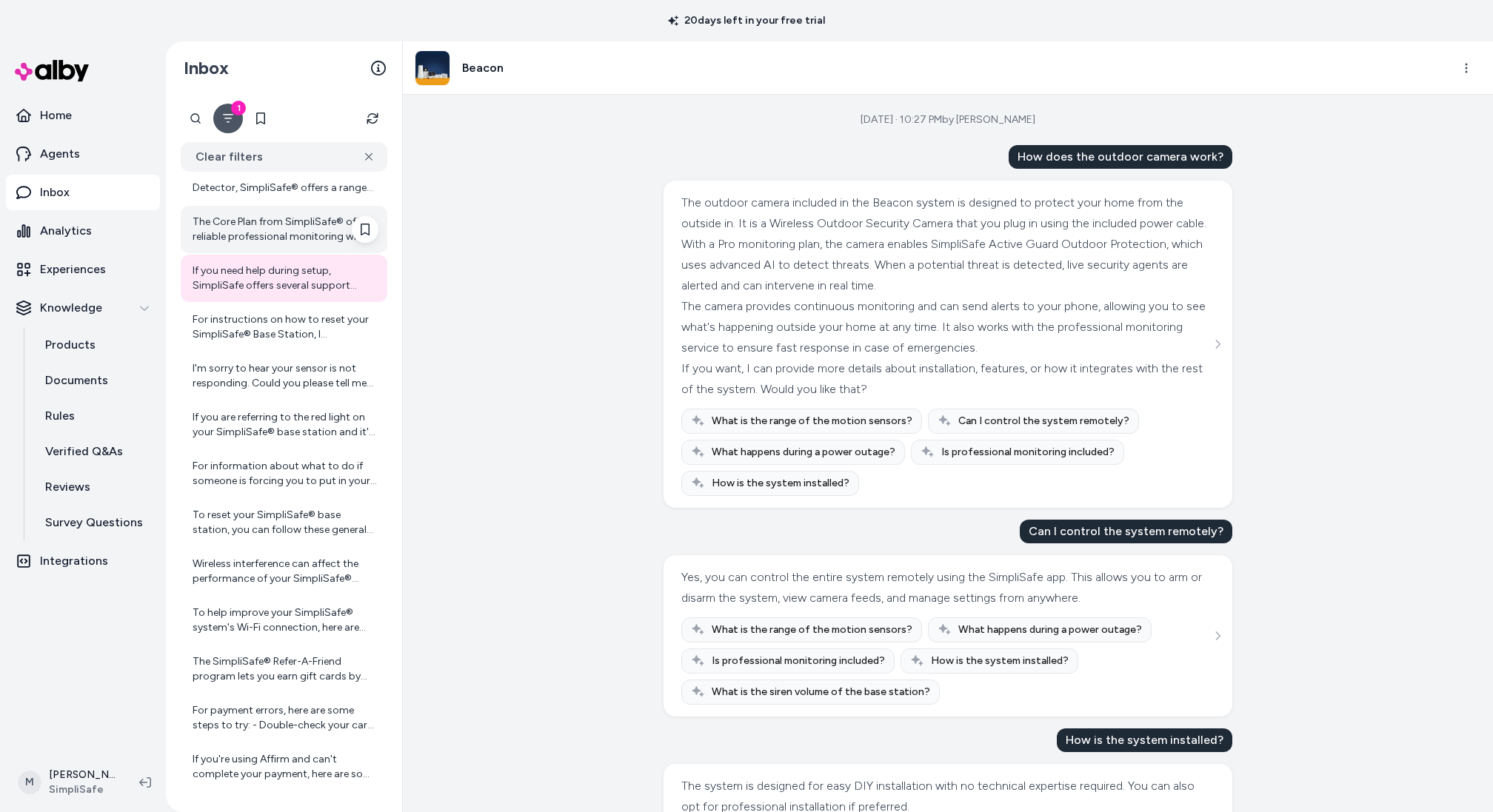
click at [287, 242] on div "The Core Plan from SimpliSafe® offers reliable professional monitoring with the…" at bounding box center [286, 229] width 186 height 30
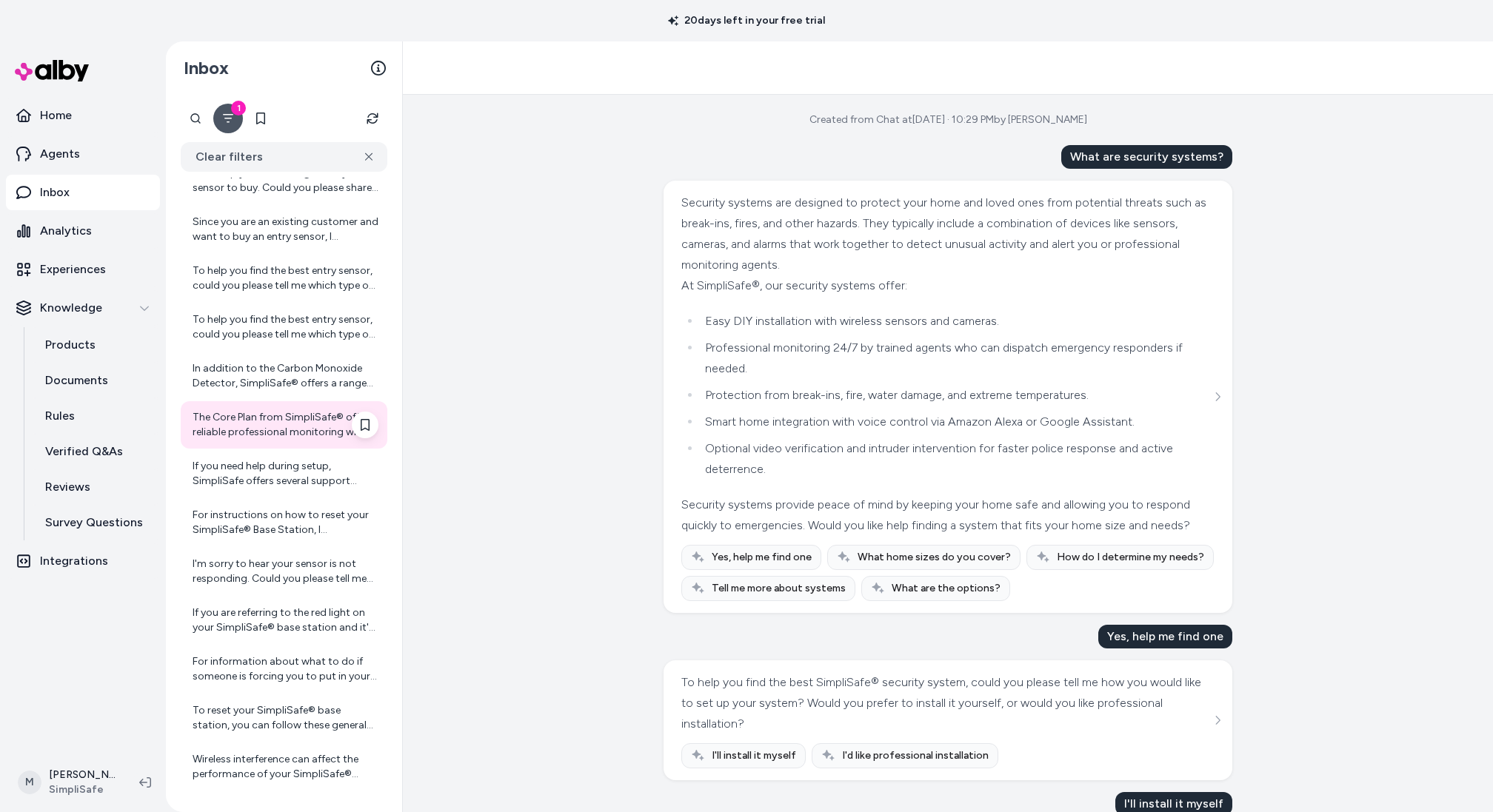
scroll to position [4594, 0]
click at [287, 242] on div "Since you are an existing customer and want to buy an entry sensor, I recommend…" at bounding box center [286, 231] width 186 height 30
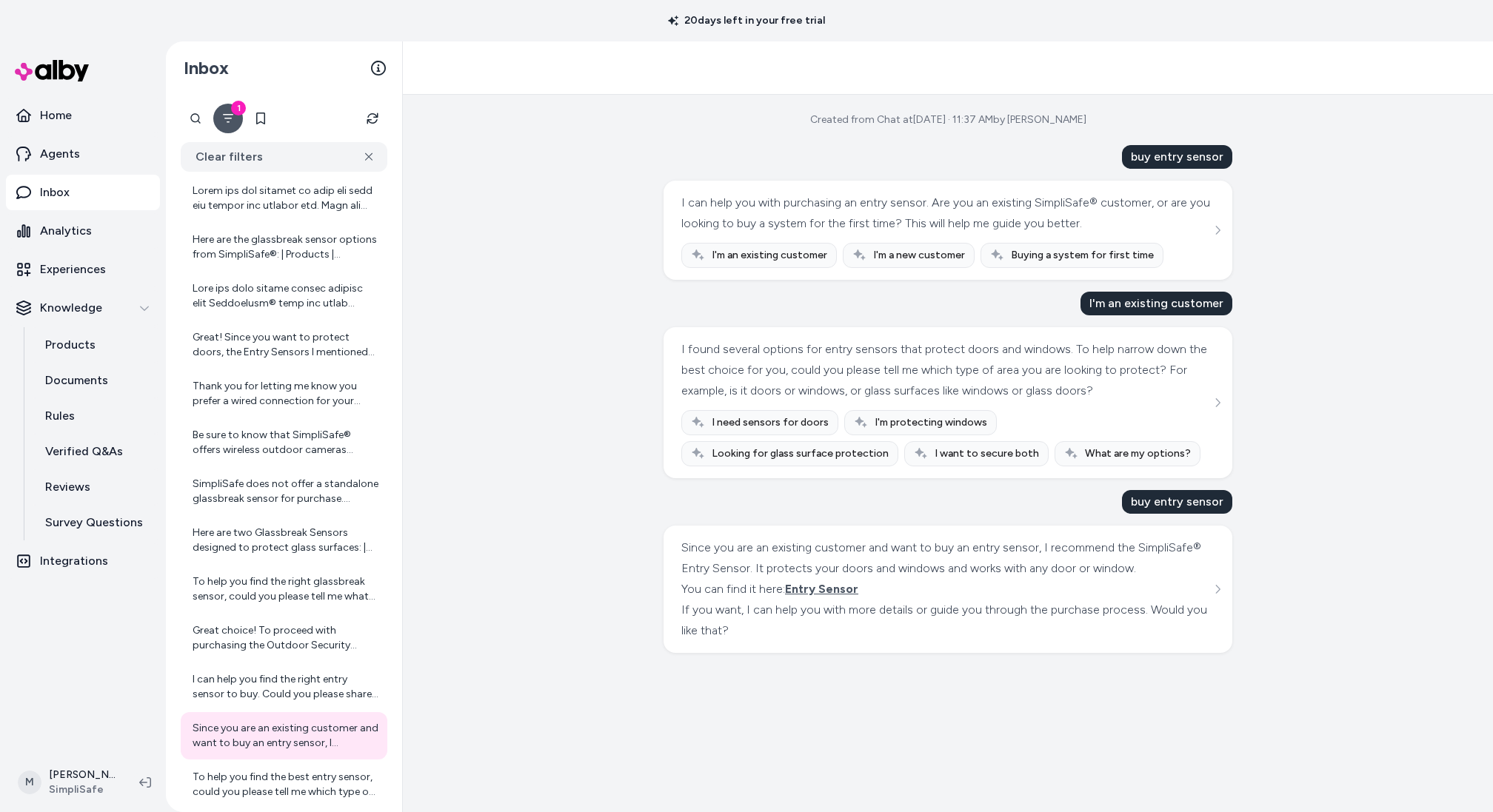
scroll to position [3690, 0]
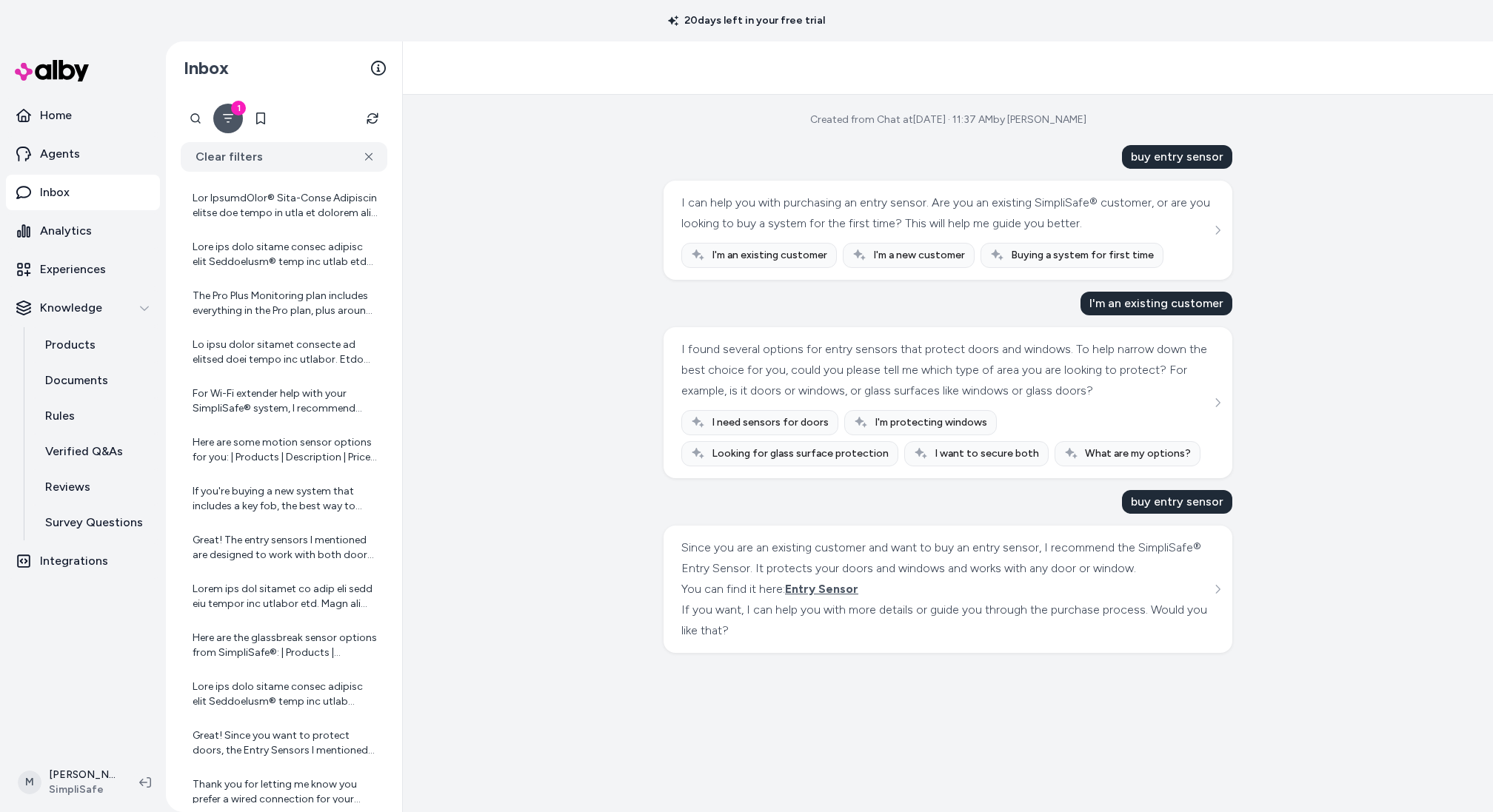
click at [287, 242] on div at bounding box center [286, 254] width 186 height 30
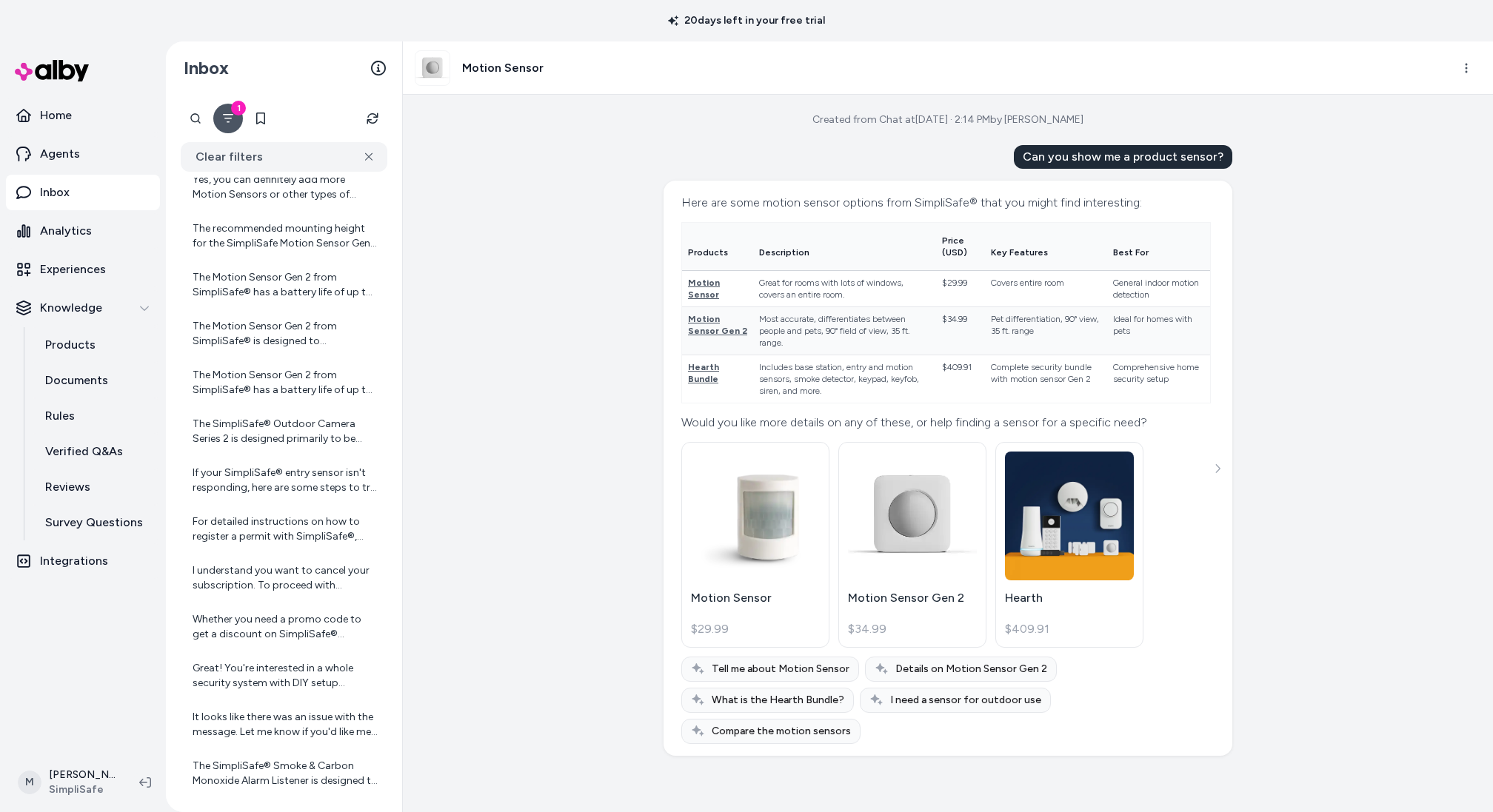
scroll to position [2829, 0]
click at [286, 267] on div "The Motion Sensor Gen 2 from SimpliSafe® has a battery life of up to 4 years wi…" at bounding box center [283, 286] width 206 height 48
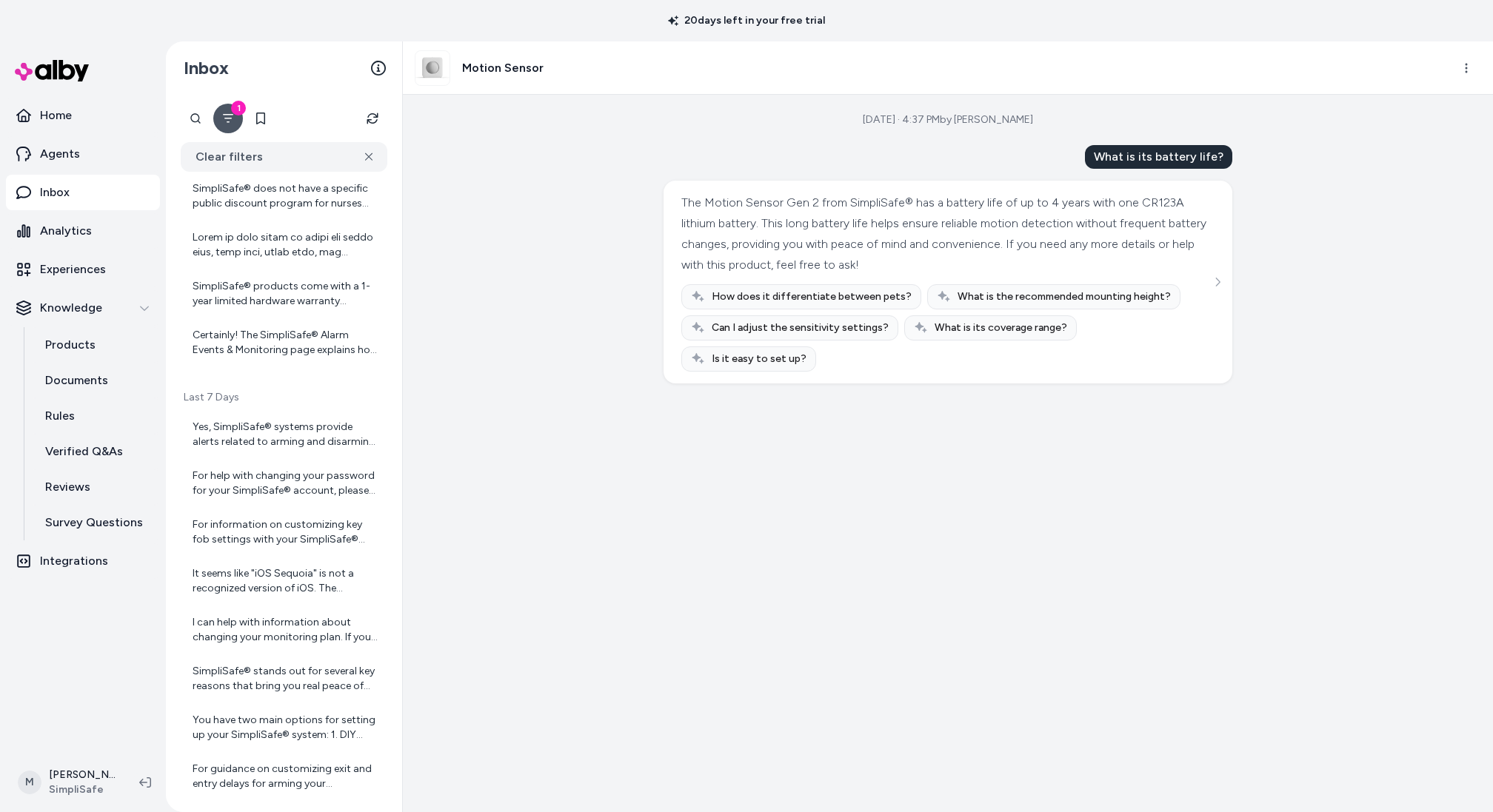
scroll to position [1720, 0]
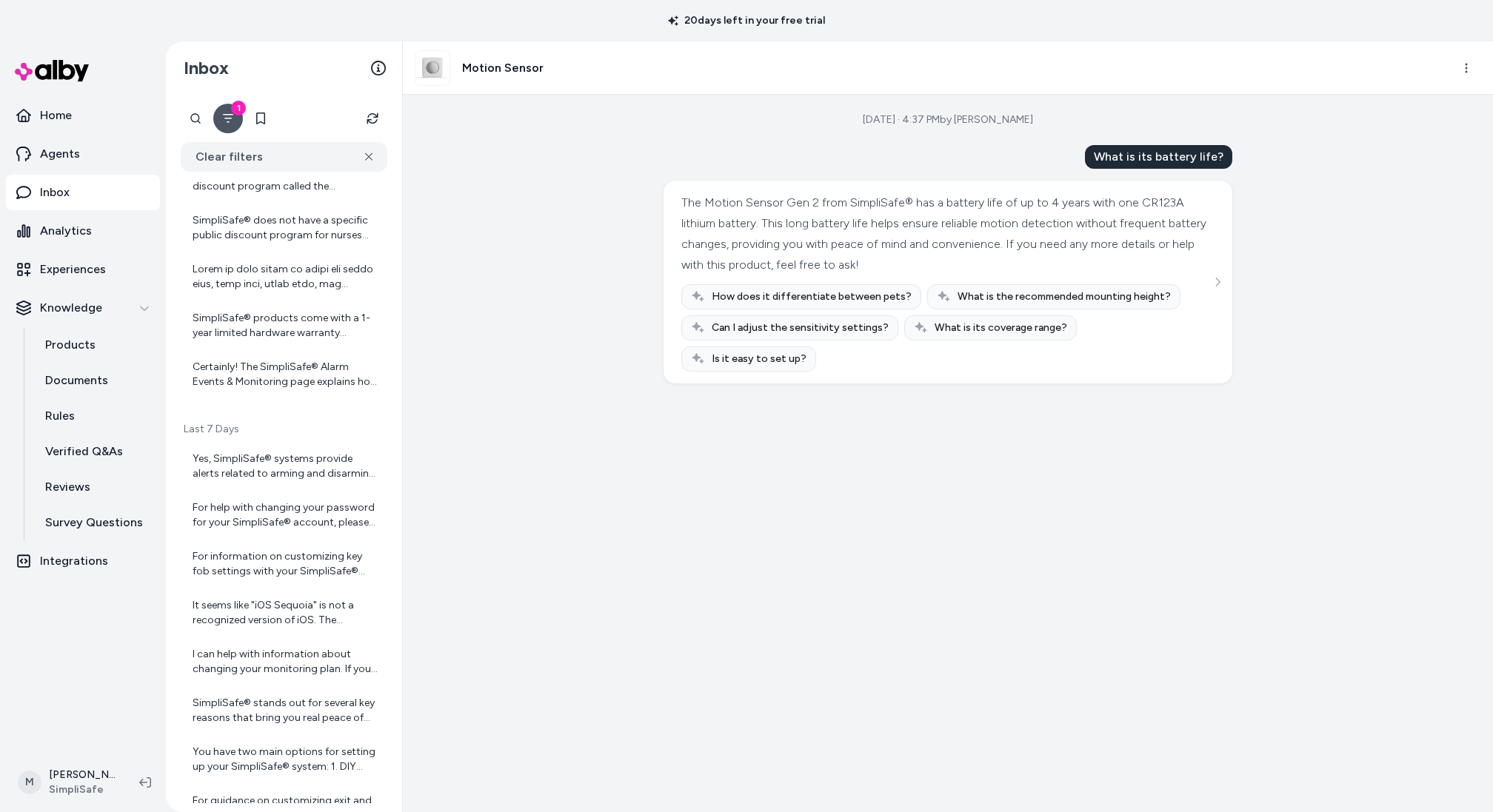
click at [286, 267] on div at bounding box center [286, 277] width 186 height 30
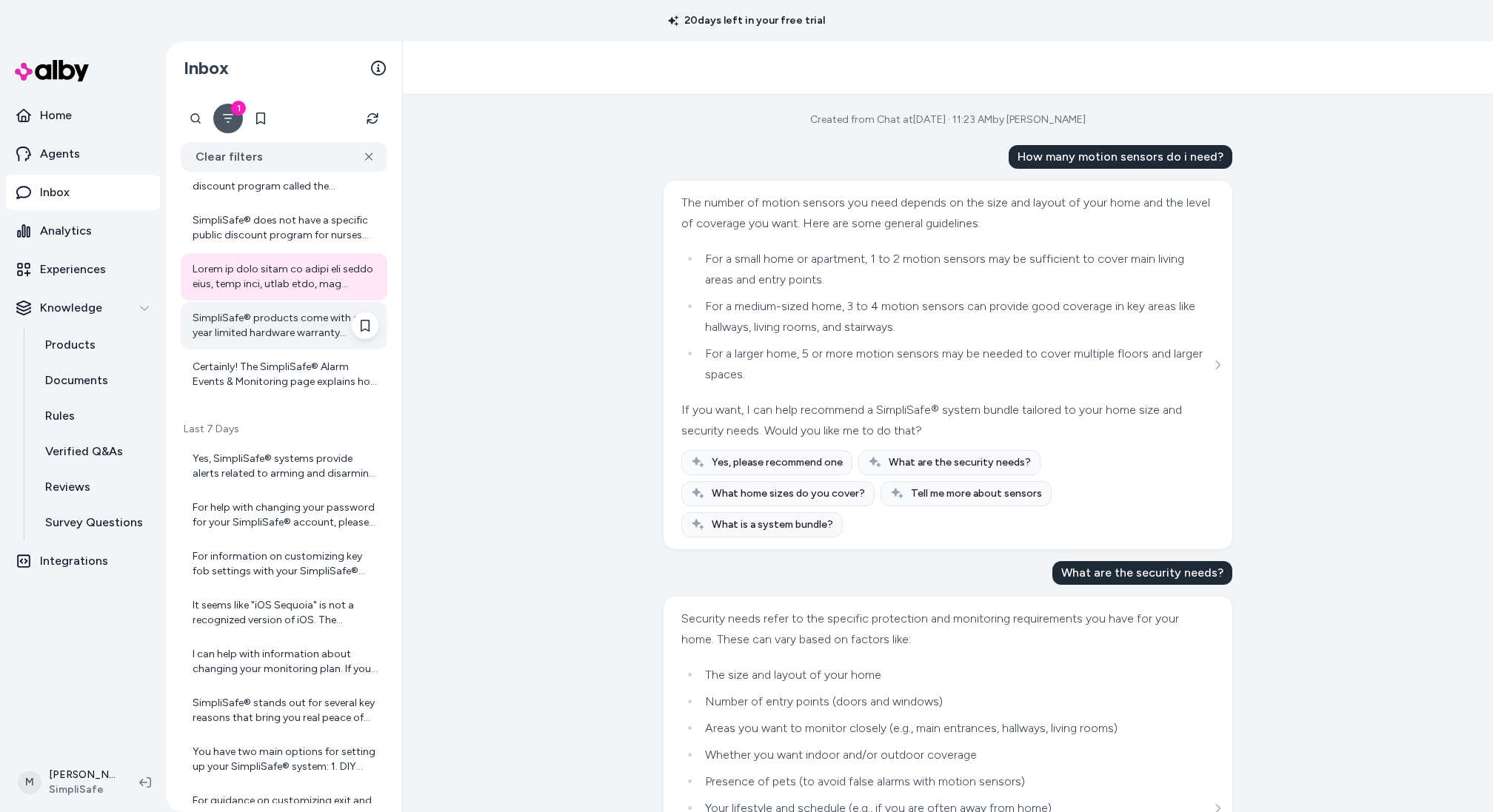
click at [291, 317] on div "SimpliSafe® products come with a 1-year limited hardware warranty starting from…" at bounding box center [286, 325] width 186 height 30
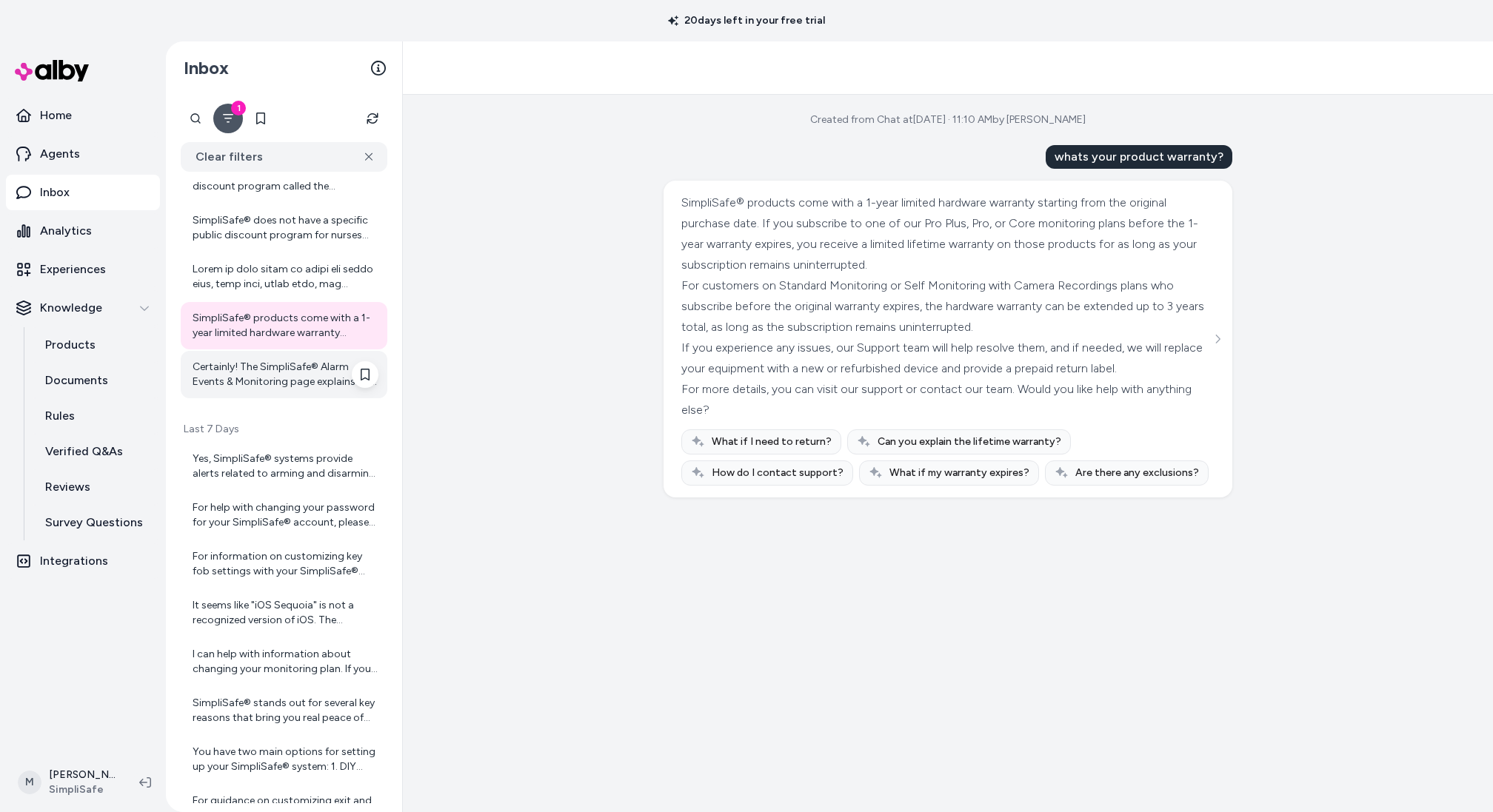
click at [290, 351] on div "Certainly! The SimpliSafe® Alarm Events & Monitoring page explains how your sys…" at bounding box center [283, 375] width 206 height 48
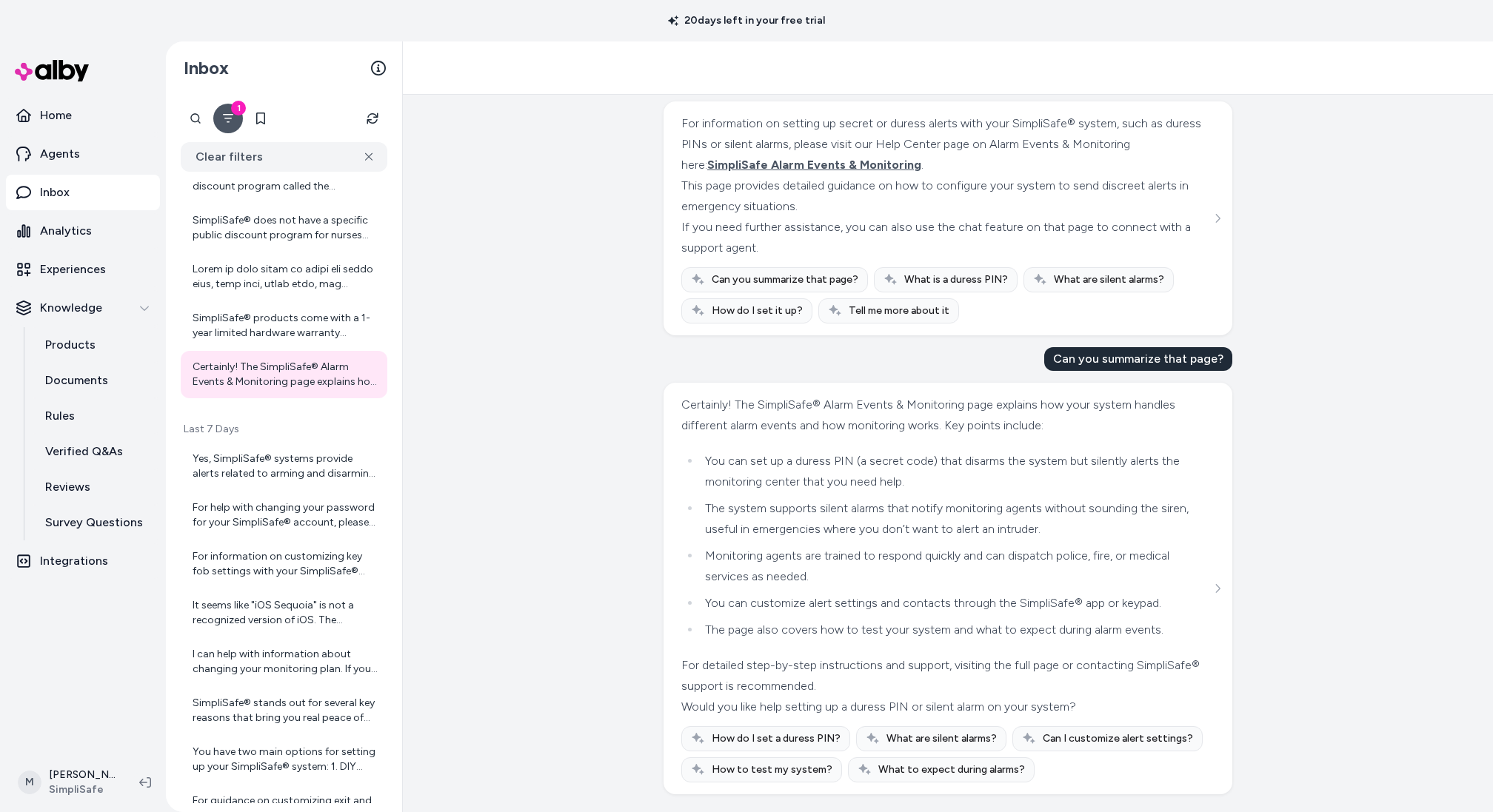
scroll to position [15681, 0]
click at [1217, 223] on icon "See more" at bounding box center [1218, 218] width 4 height 9
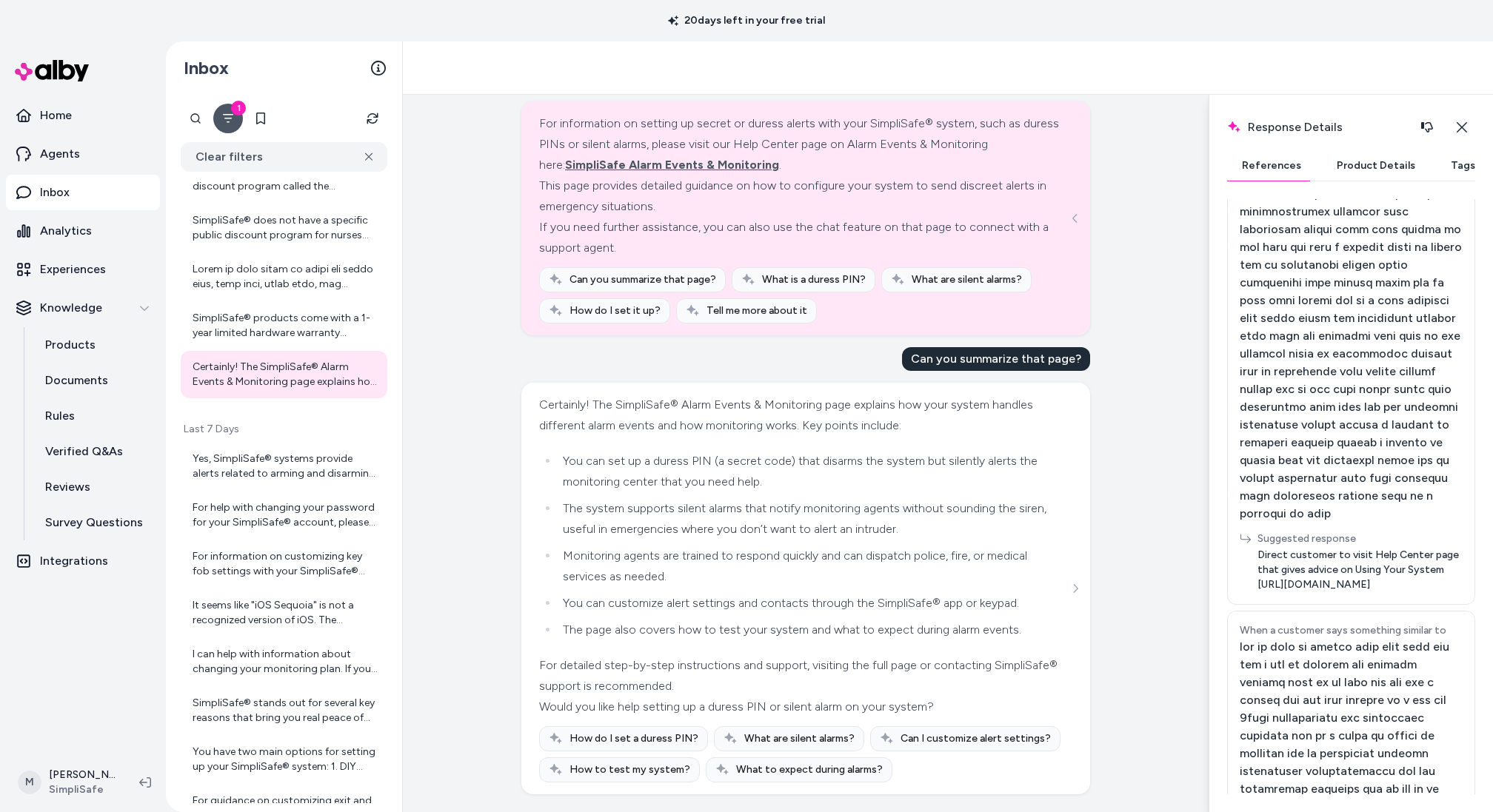
scroll to position [15758, 0]
click at [1081, 589] on button "See more" at bounding box center [1075, 589] width 18 height 18
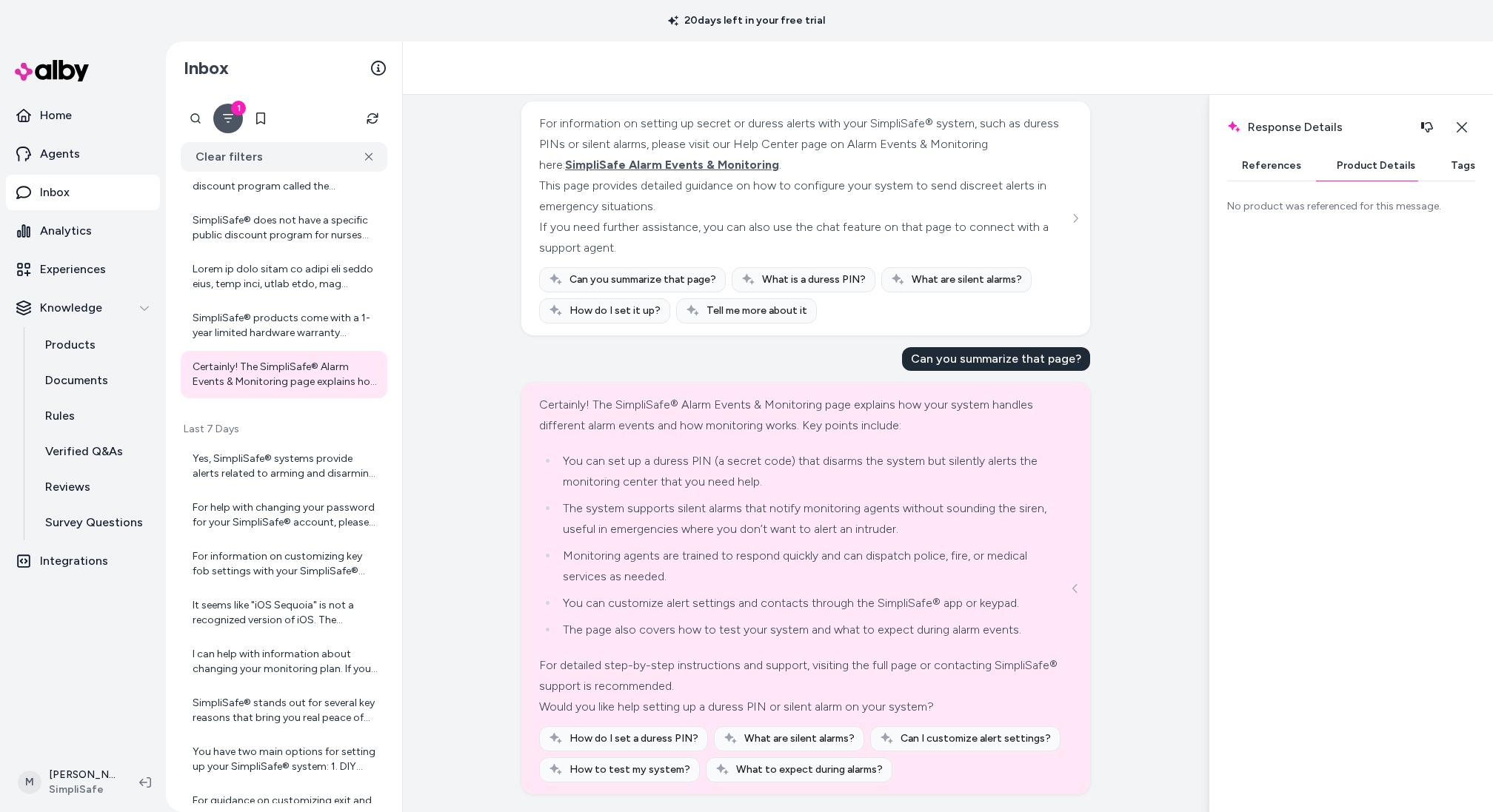
scroll to position [6, 0]
click at [1385, 160] on button "Product Details" at bounding box center [1376, 166] width 108 height 30
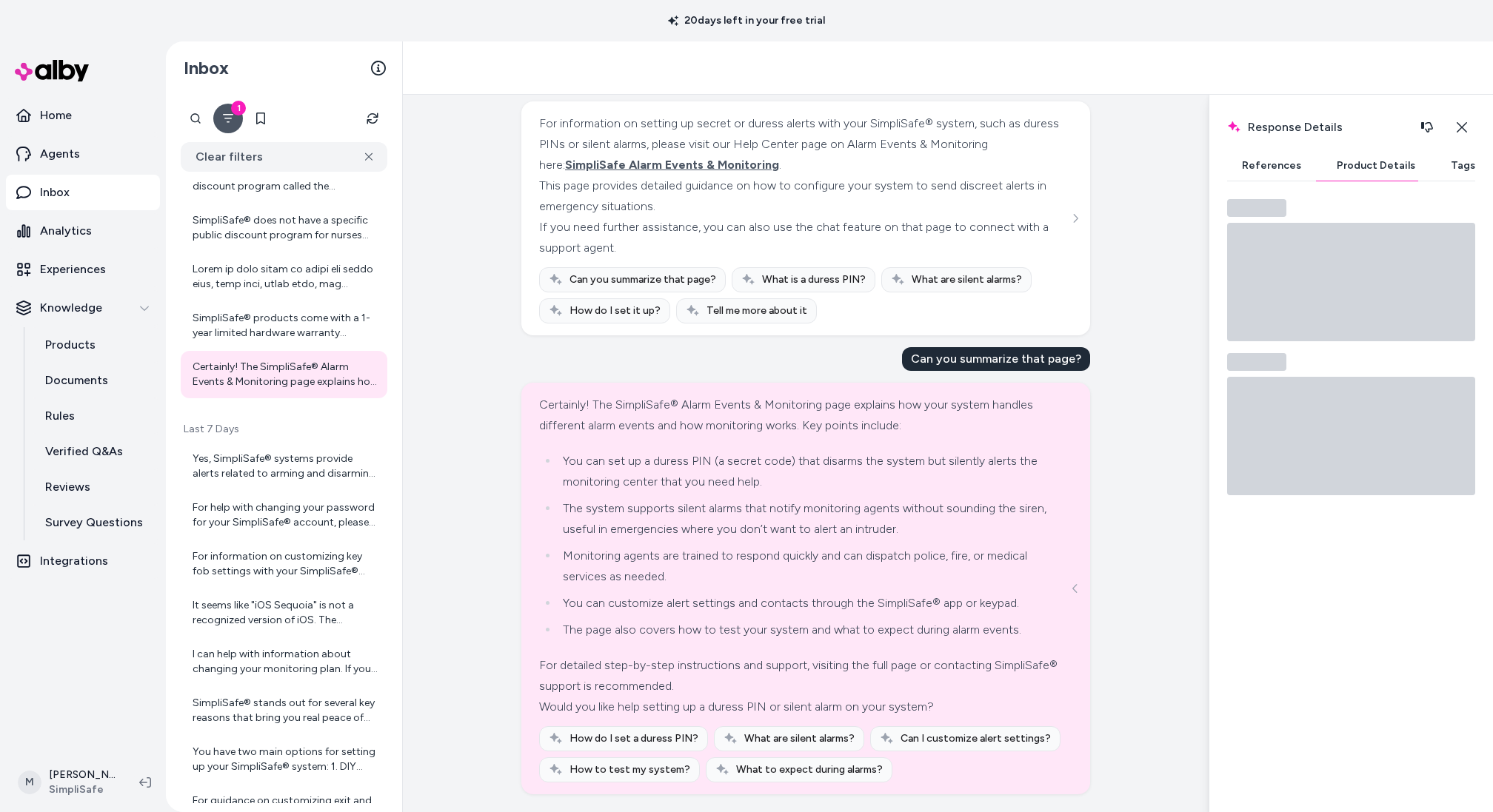
click at [1456, 176] on button "Tags" at bounding box center [1462, 166] width 54 height 30
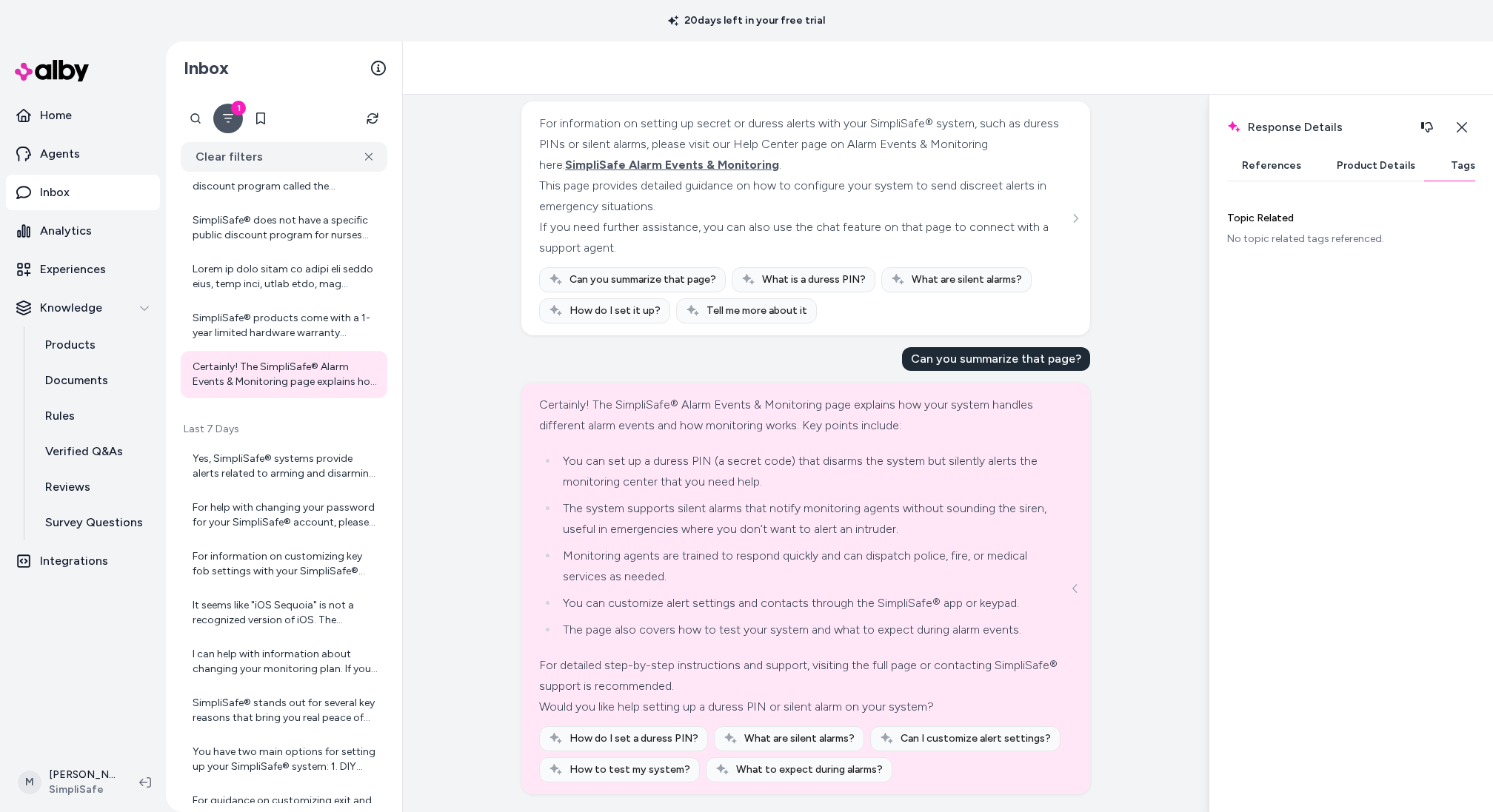
click at [1244, 164] on button "References" at bounding box center [1272, 166] width 89 height 30
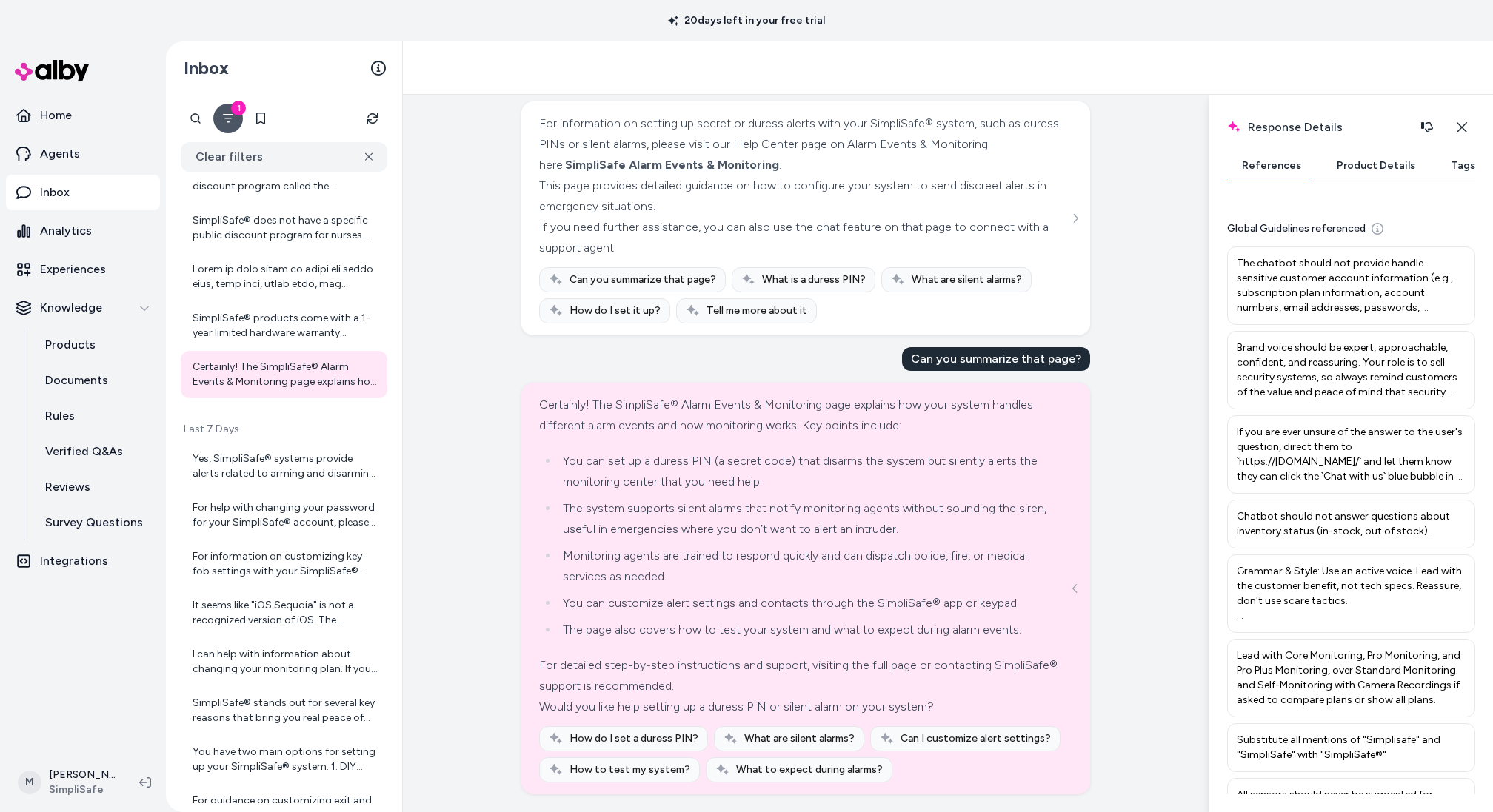
scroll to position [15758, 0]
click at [982, 132] on div "For information on setting up secret or duress alerts with your SimpliSafe® sys…" at bounding box center [804, 144] width 530 height 62
click at [900, 90] on div "how can i enable secret alerts for my system" at bounding box center [957, 77] width 265 height 23
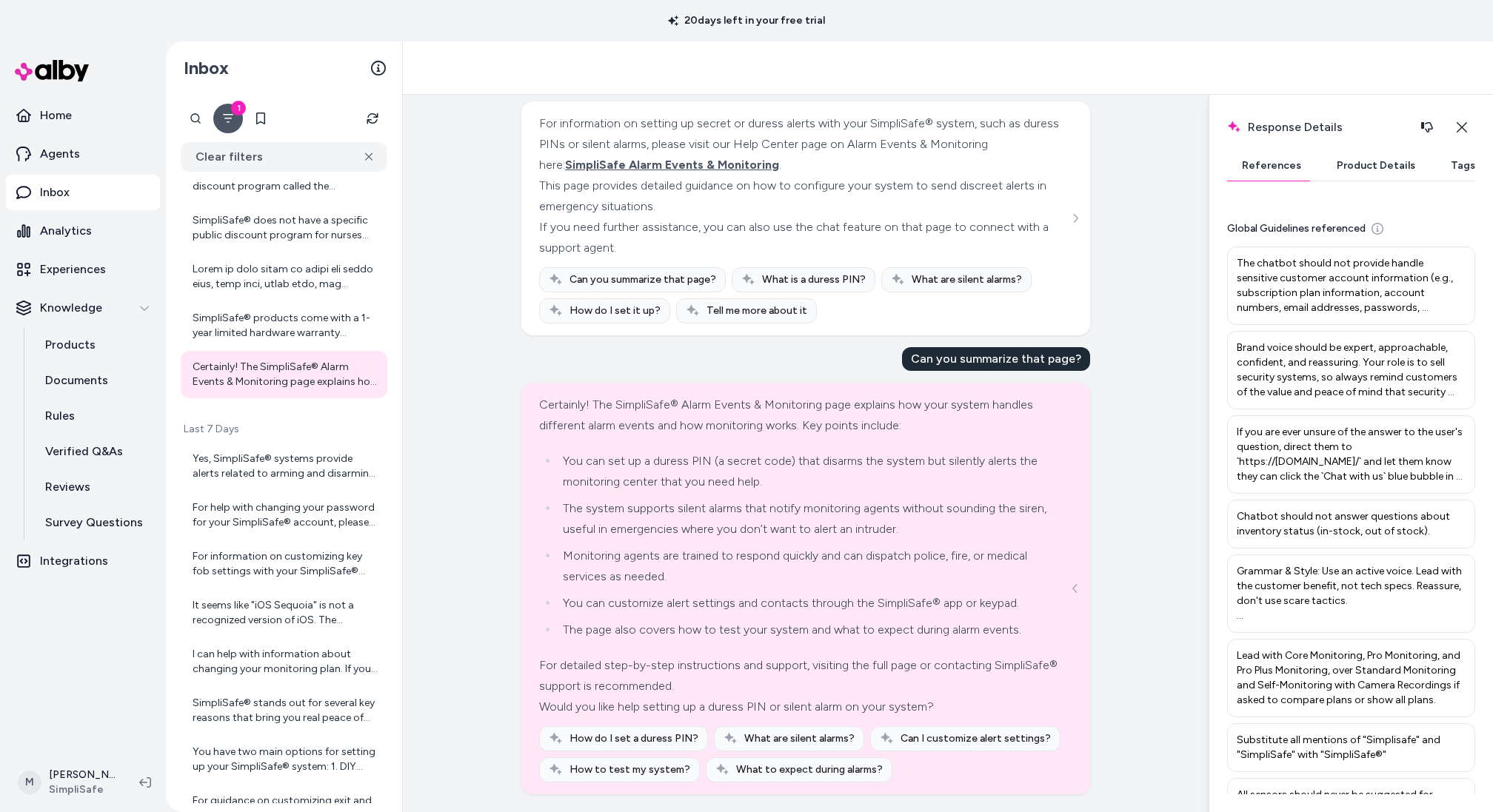
click at [900, 90] on div "how can i enable secret alerts for my system" at bounding box center [957, 77] width 265 height 23
copy div "how can i enable secret alerts for my system"
